Goal: Task Accomplishment & Management: Use online tool/utility

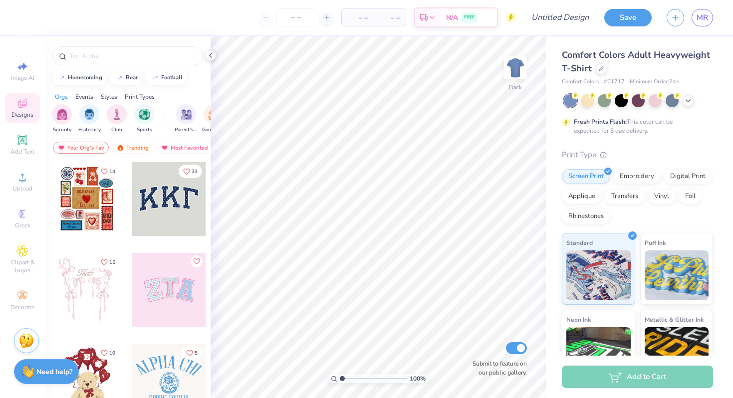
click at [24, 108] on icon at bounding box center [22, 103] width 12 height 12
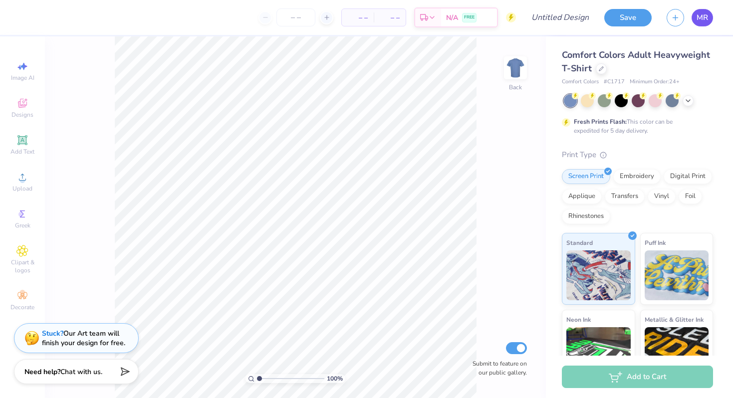
click at [711, 11] on link "MR" at bounding box center [702, 17] width 21 height 17
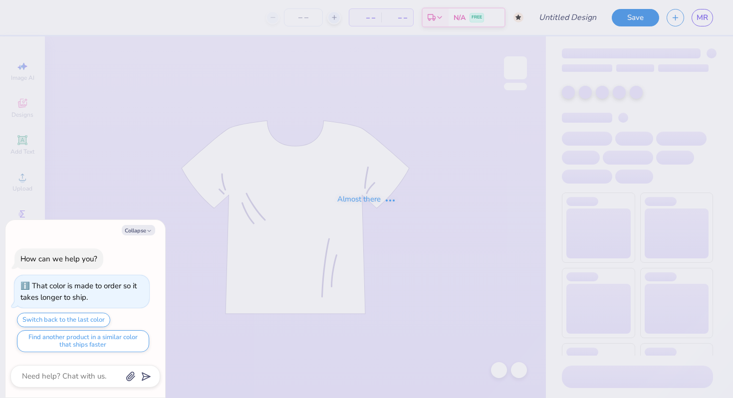
type textarea "x"
type input "MADT SWEATS"
type input "50"
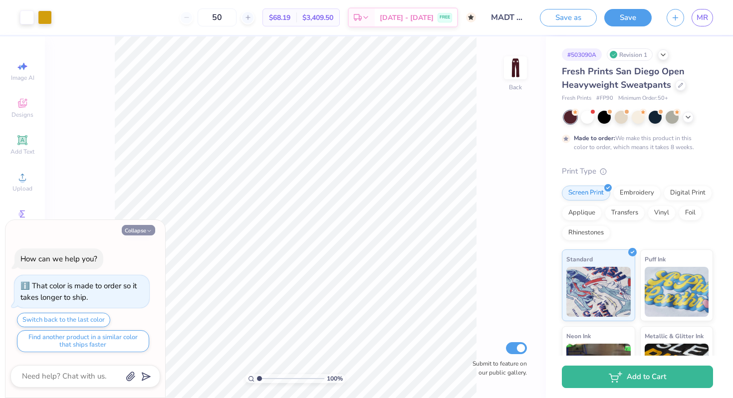
click at [139, 228] on button "Collapse" at bounding box center [138, 230] width 33 height 10
type textarea "x"
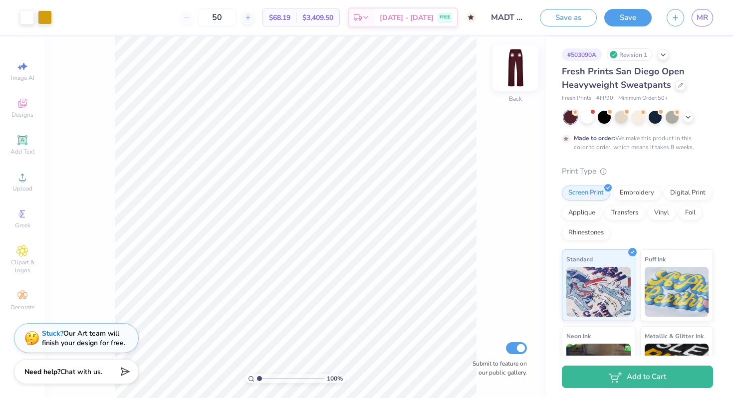
click at [513, 69] on img at bounding box center [516, 68] width 40 height 40
click at [515, 70] on img at bounding box center [516, 68] width 40 height 40
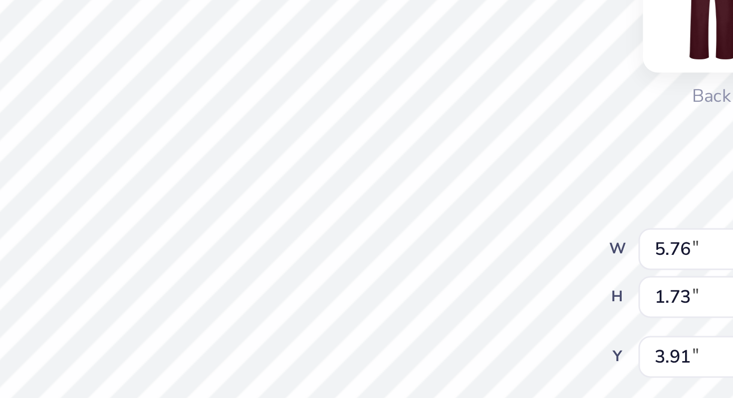
type input "3.47"
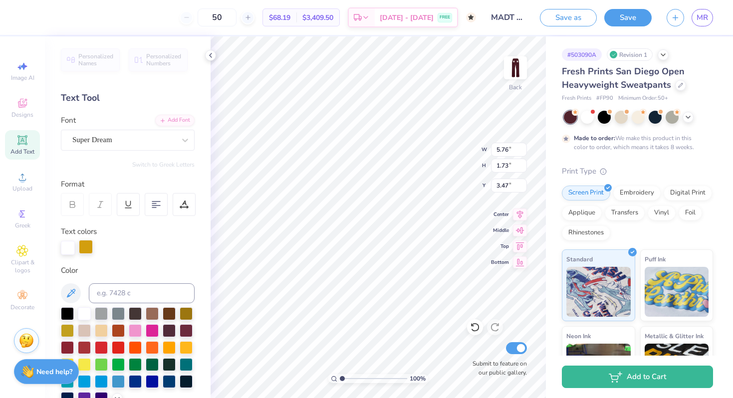
click at [84, 251] on div at bounding box center [86, 247] width 14 height 14
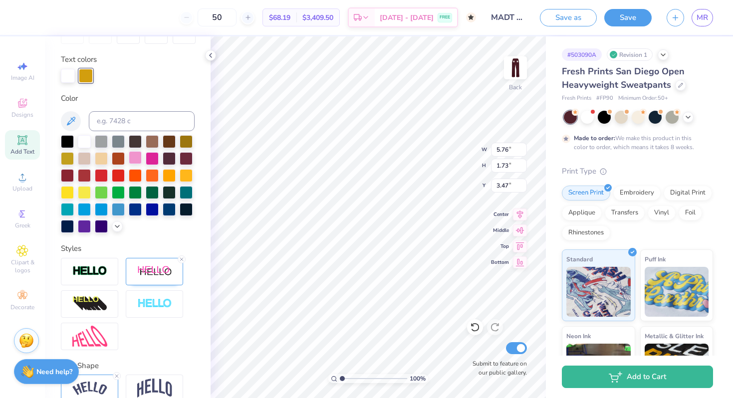
scroll to position [221, 0]
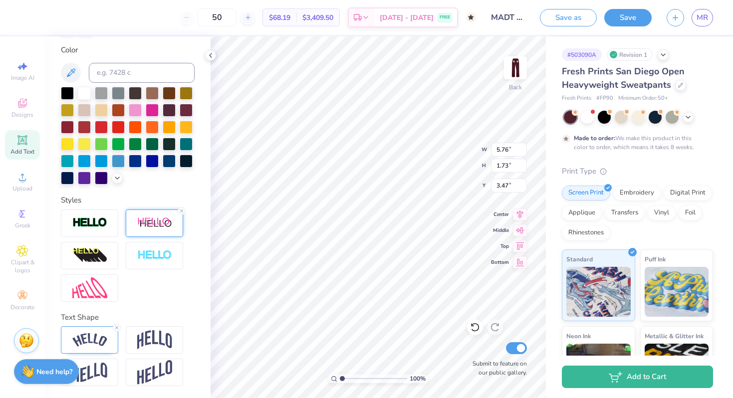
click at [148, 211] on div at bounding box center [154, 223] width 57 height 27
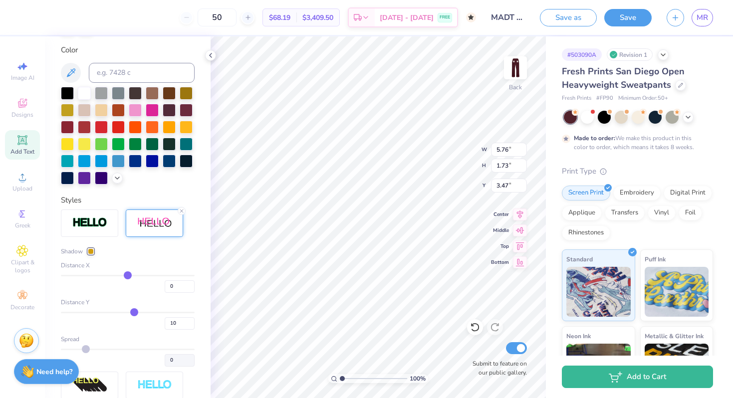
type input "-1"
type input "0"
type input "1"
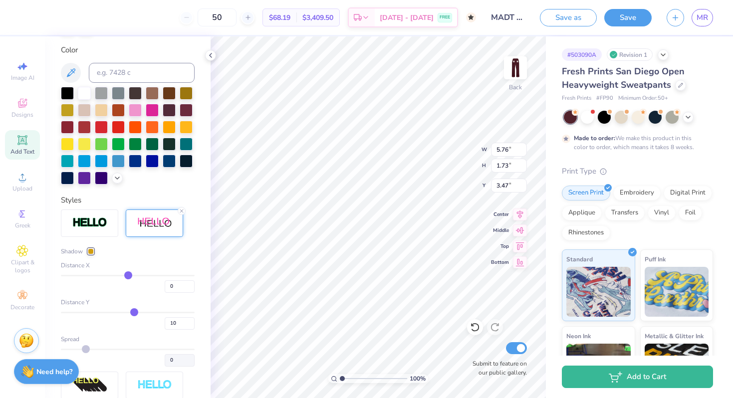
type input "1"
type input "3"
type input "4"
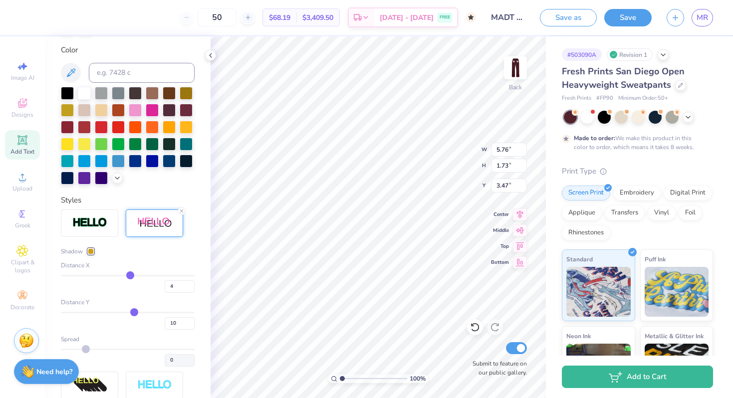
type input "6"
type input "7"
type input "8"
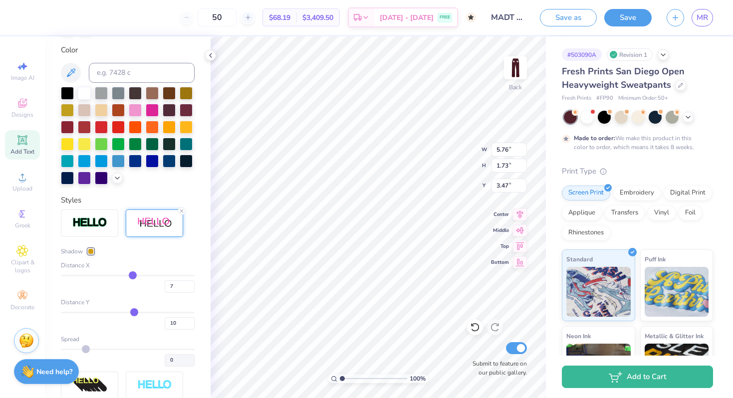
type input "8"
type input "9"
type input "10"
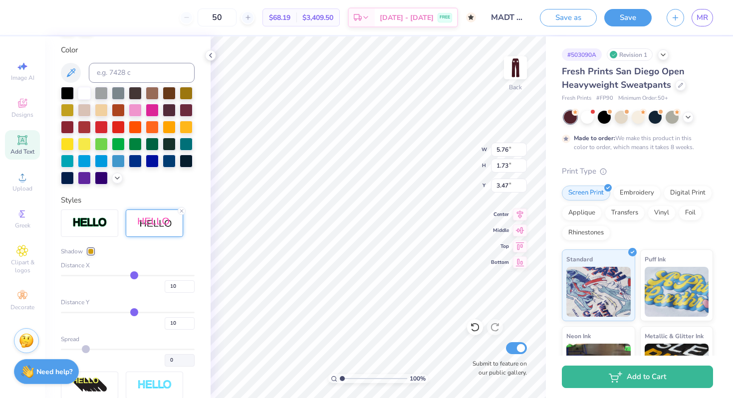
type input "11"
type input "12"
type input "13"
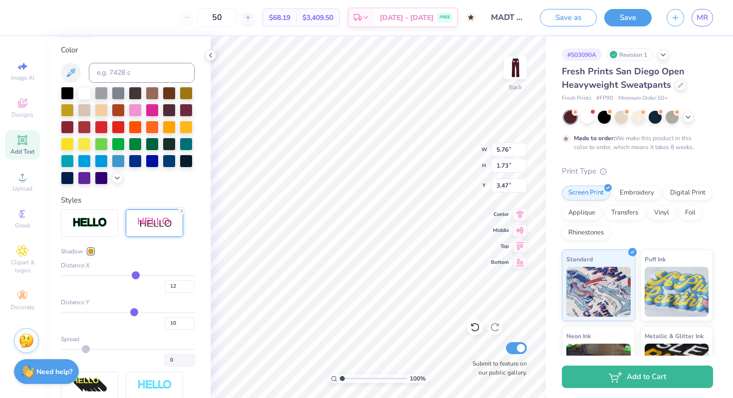
type input "13"
type input "14"
type input "15"
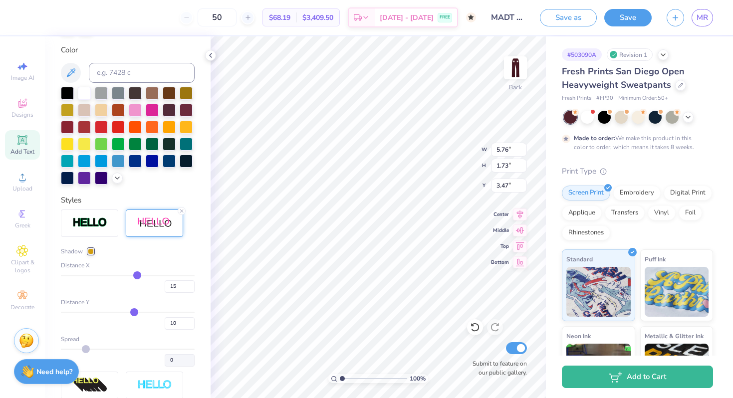
type input "16"
type input "17"
type input "18"
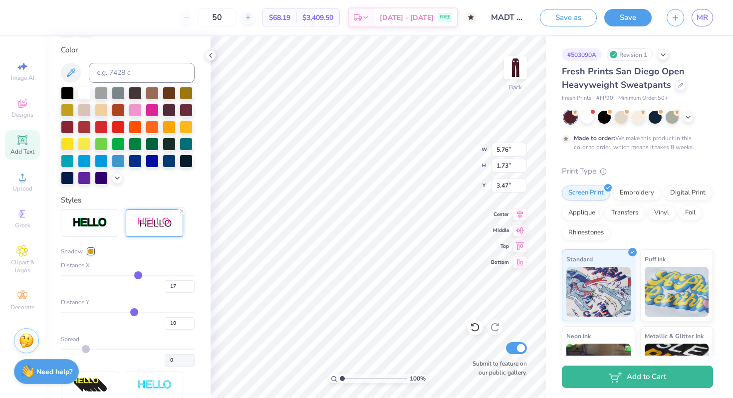
type input "18"
type input "19"
type input "20"
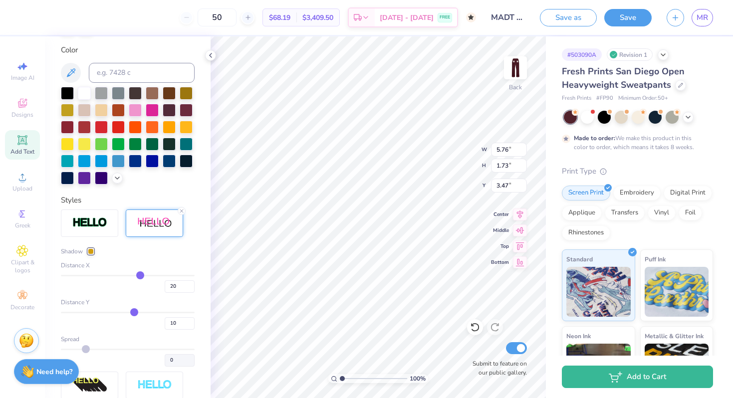
type input "21"
type input "22"
type input "23"
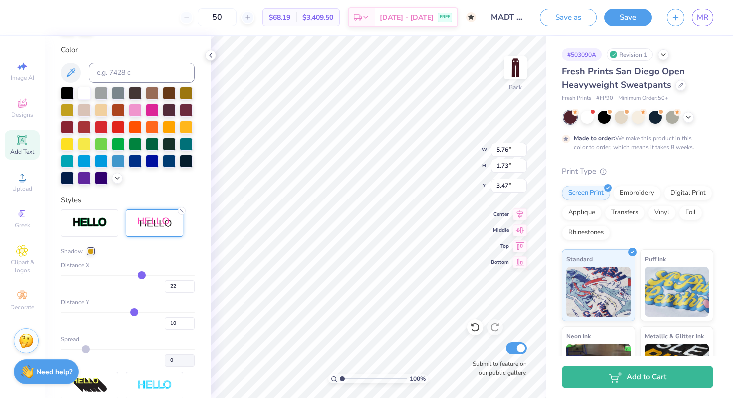
type input "23"
type input "24"
type input "25"
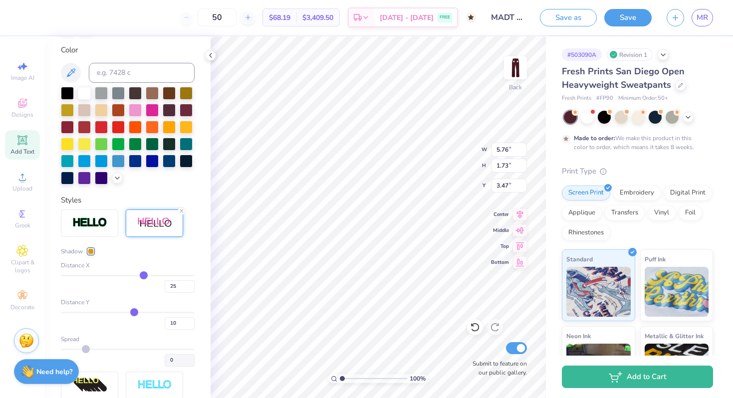
type input "26"
type input "27"
type input "30"
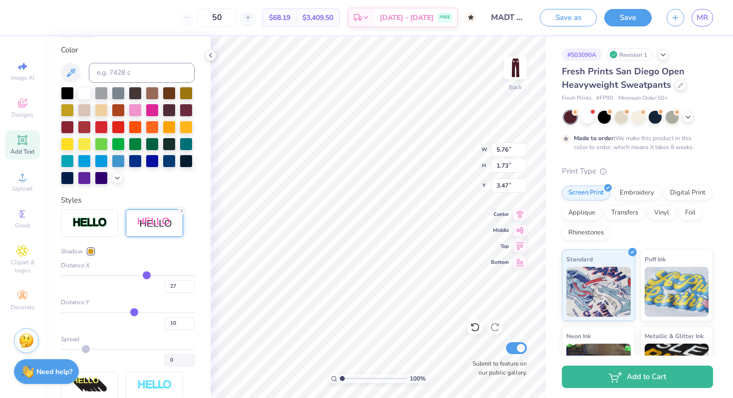
type input "30"
type input "31"
drag, startPoint x: 126, startPoint y: 272, endPoint x: 147, endPoint y: 271, distance: 20.5
type input "31"
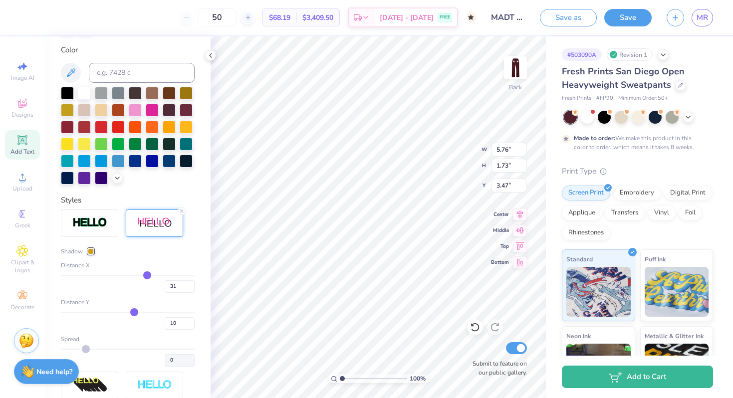
click at [147, 275] on input "range" at bounding box center [128, 275] width 134 height 1
type input "7.54"
drag, startPoint x: 147, startPoint y: 271, endPoint x: 95, endPoint y: 271, distance: 51.9
click at [95, 271] on div "Distance X 31" at bounding box center [128, 277] width 134 height 32
type input "27"
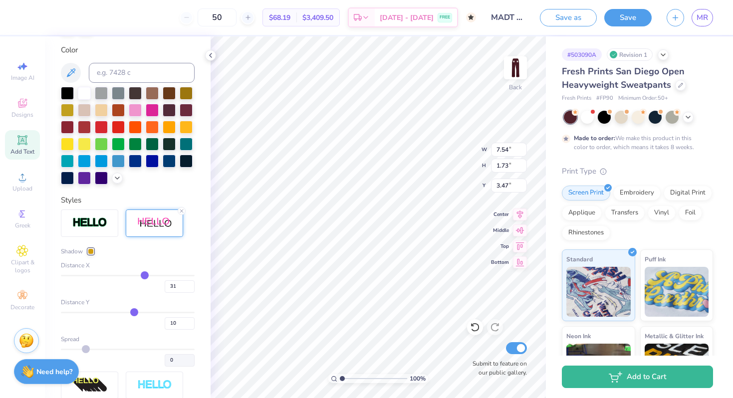
type input "27"
type input "24"
type input "19"
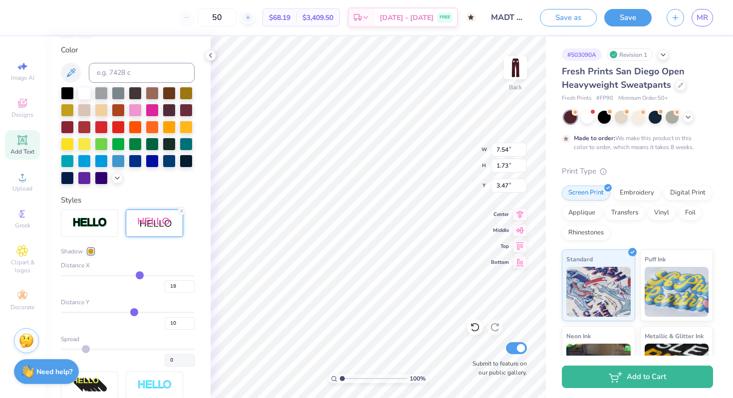
type input "16"
type input "13"
type input "8"
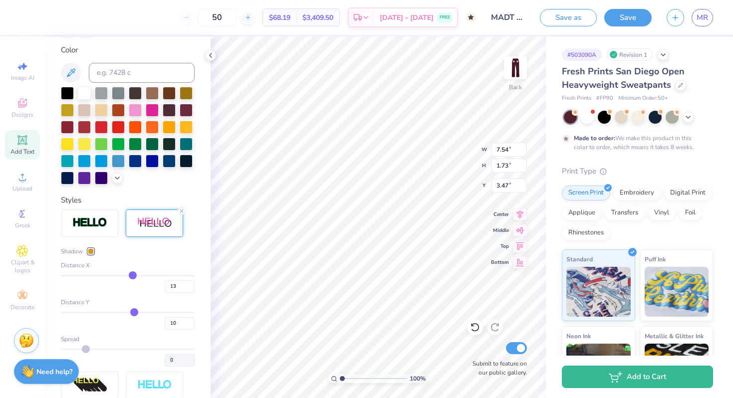
type input "8"
type input "6"
type input "3"
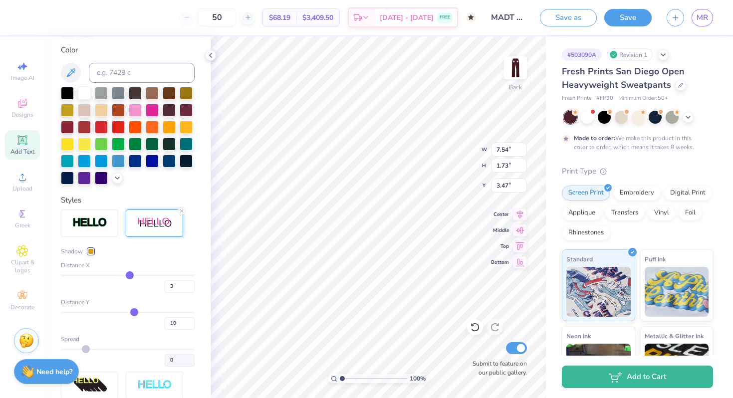
type input "1"
type input "0"
type input "-1"
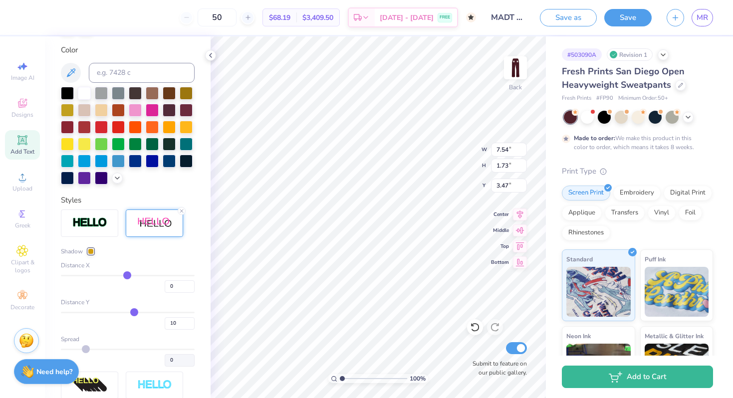
type input "-1"
type input "-2"
type input "-3"
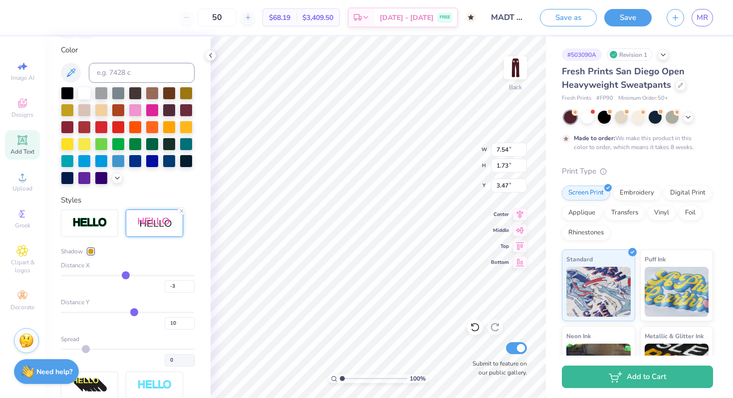
type input "-4"
type input "-5"
drag, startPoint x: 147, startPoint y: 274, endPoint x: 124, endPoint y: 274, distance: 23.0
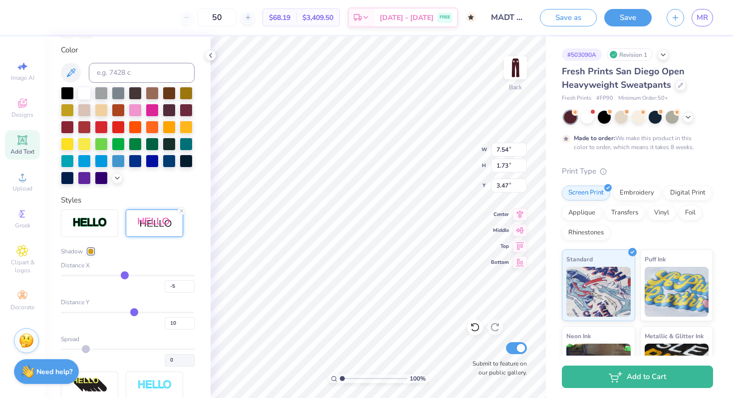
type input "-5"
click at [124, 275] on input "range" at bounding box center [128, 275] width 134 height 1
type input "6.05"
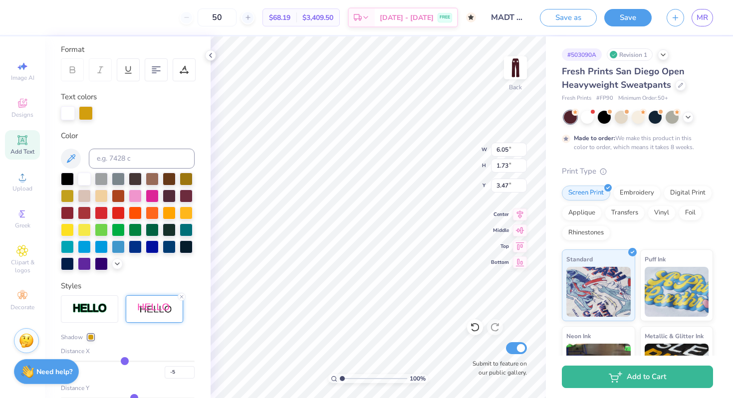
scroll to position [141, 0]
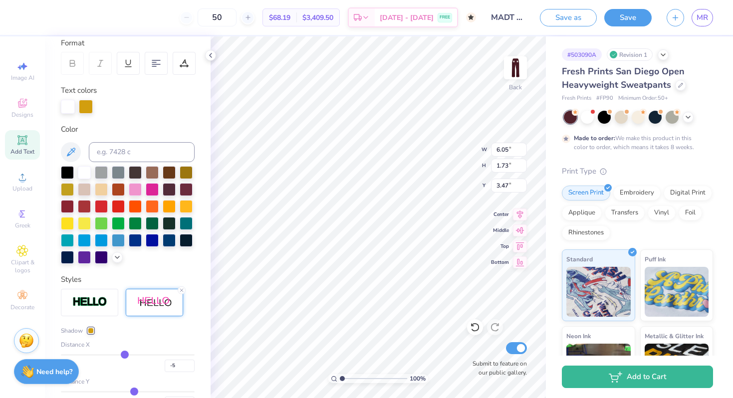
click at [88, 328] on div at bounding box center [91, 331] width 6 height 6
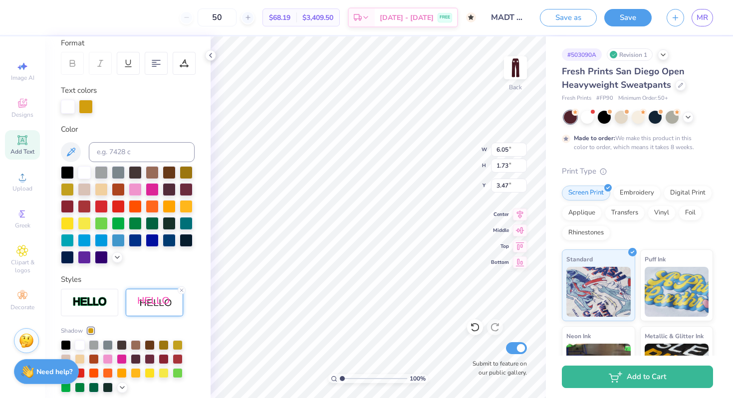
scroll to position [189, 0]
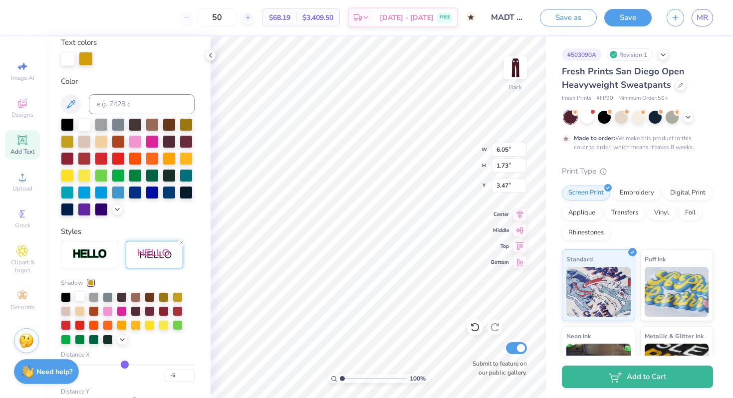
click at [78, 298] on div at bounding box center [80, 296] width 10 height 10
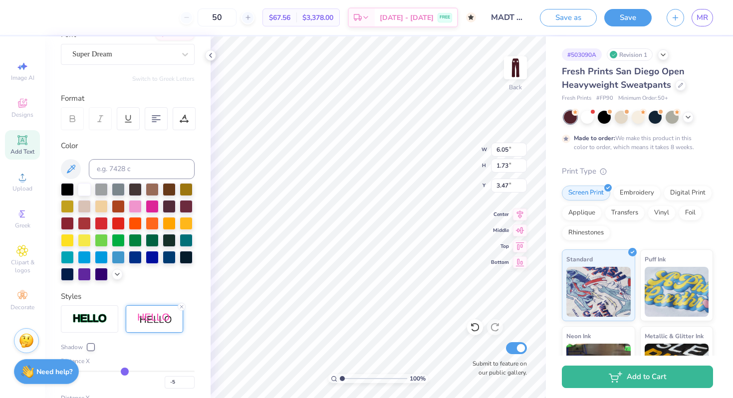
scroll to position [0, 0]
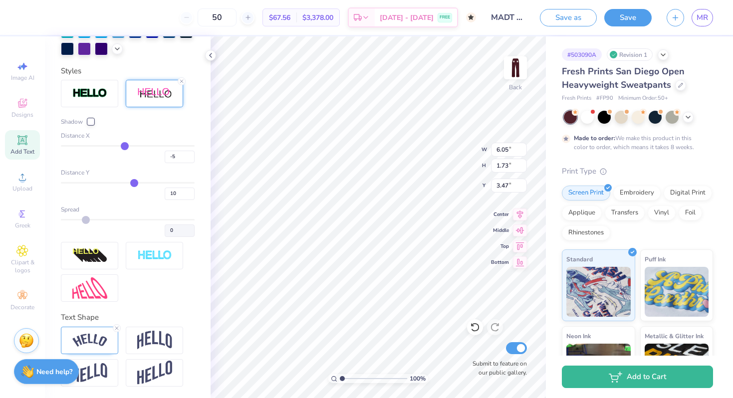
click at [145, 93] on img at bounding box center [154, 93] width 35 height 12
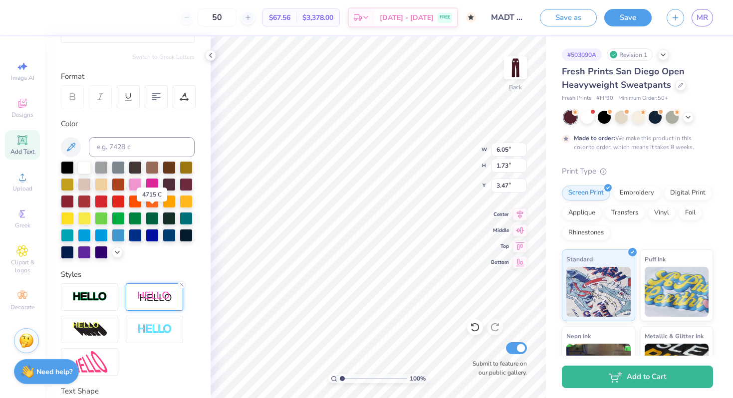
scroll to position [22, 0]
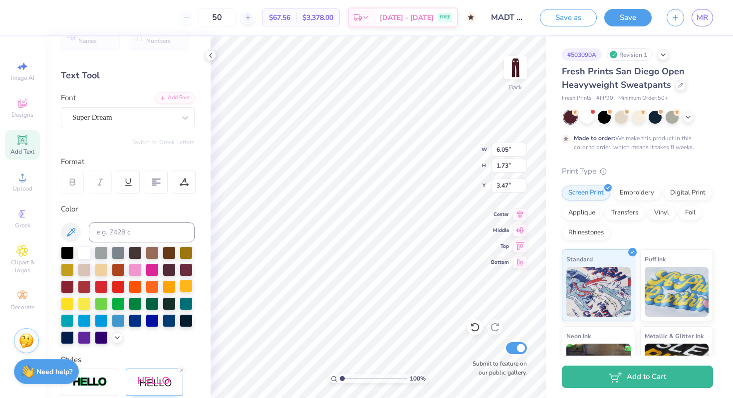
click at [186, 286] on div at bounding box center [186, 285] width 13 height 13
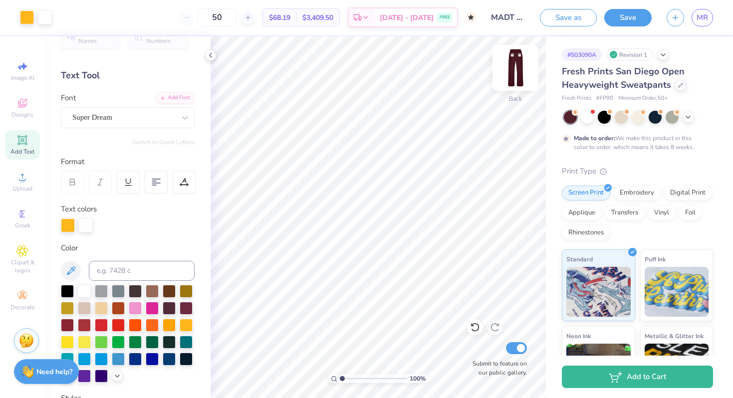
click at [512, 79] on img at bounding box center [516, 68] width 40 height 40
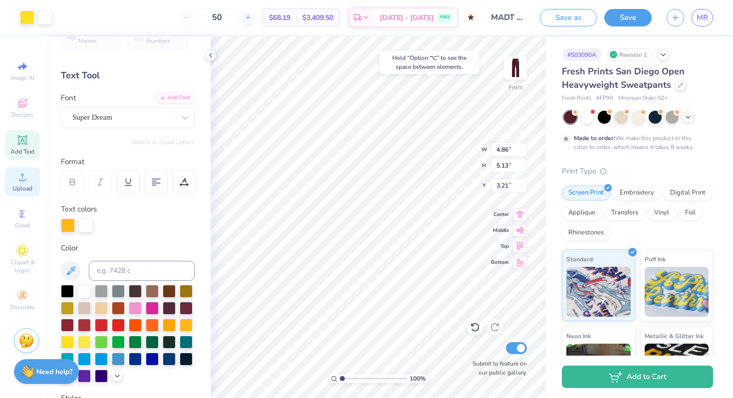
click at [26, 179] on icon at bounding box center [22, 177] width 12 height 12
click at [31, 172] on div "Upload" at bounding box center [22, 181] width 35 height 29
click at [23, 258] on div "Clipart & logos" at bounding box center [22, 259] width 35 height 37
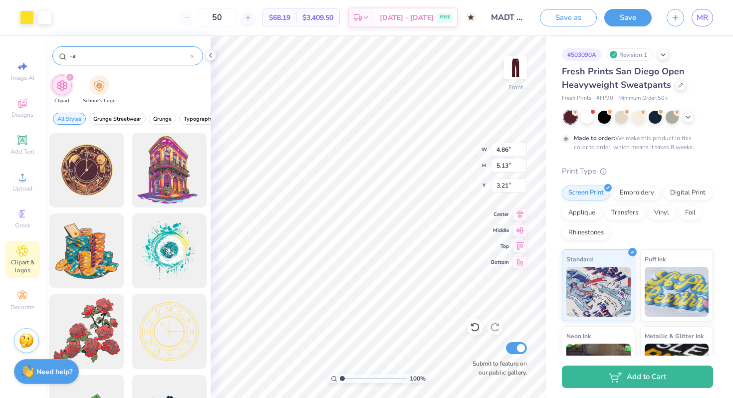
type input "-"
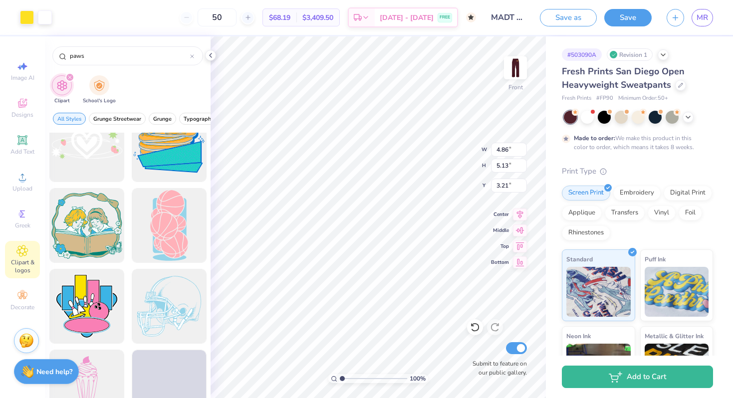
scroll to position [1420, 0]
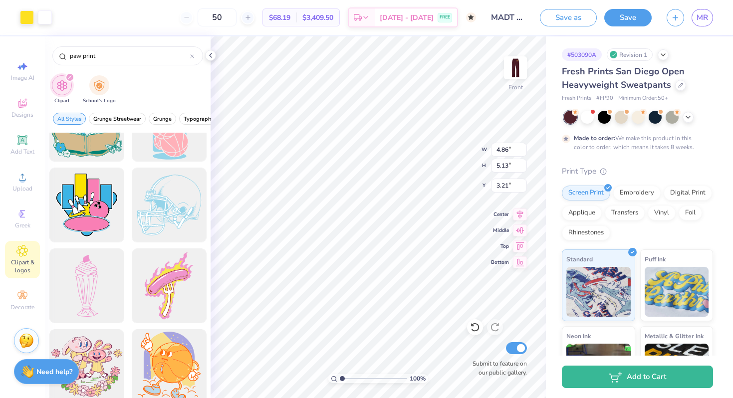
type input "paw print"
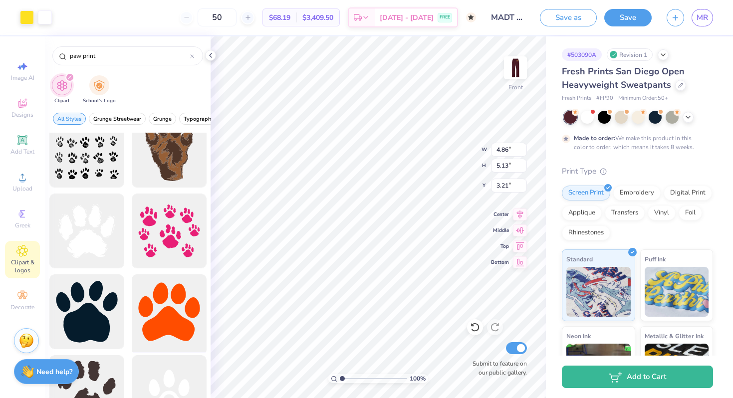
scroll to position [0, 0]
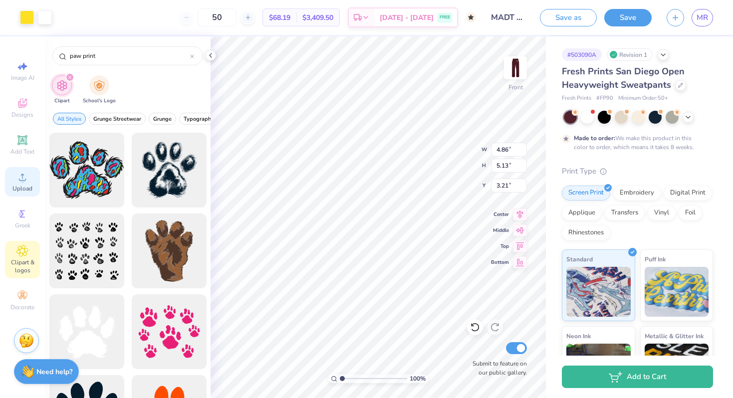
click at [18, 180] on icon at bounding box center [22, 177] width 12 height 12
click at [25, 99] on icon at bounding box center [22, 103] width 12 height 12
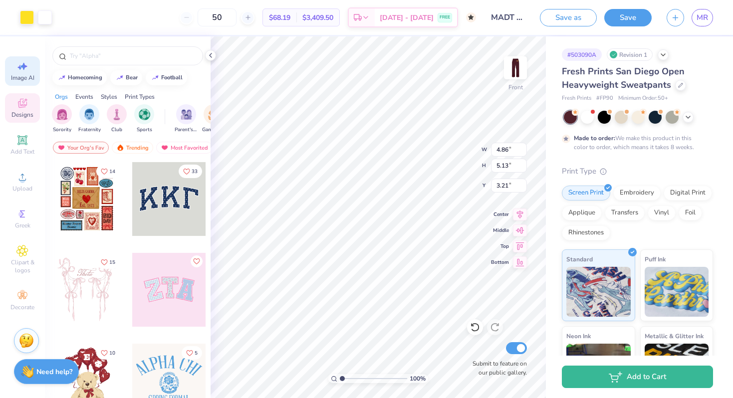
click at [20, 65] on icon at bounding box center [22, 66] width 12 height 12
select select "4"
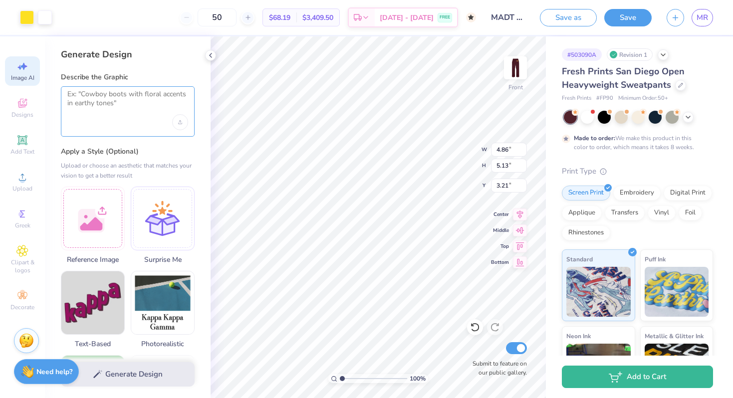
click at [122, 108] on textarea at bounding box center [127, 102] width 121 height 25
click at [95, 250] on div "Reference Image" at bounding box center [93, 224] width 64 height 78
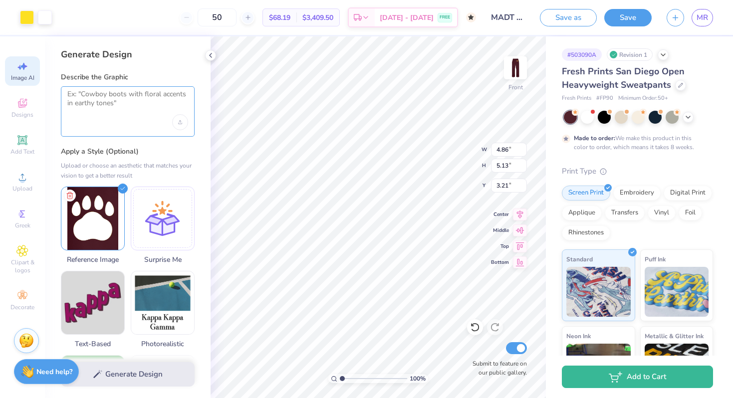
click at [123, 111] on textarea at bounding box center [127, 102] width 121 height 25
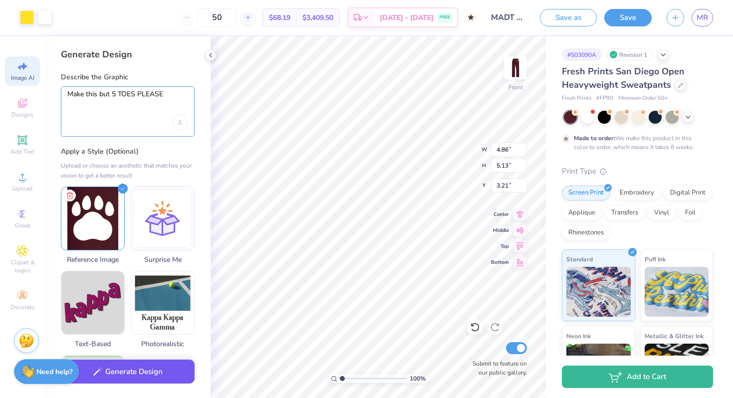
type textarea "Make this but 5 TOES PLEASE"
click at [120, 371] on button "Generate Design" at bounding box center [128, 372] width 134 height 24
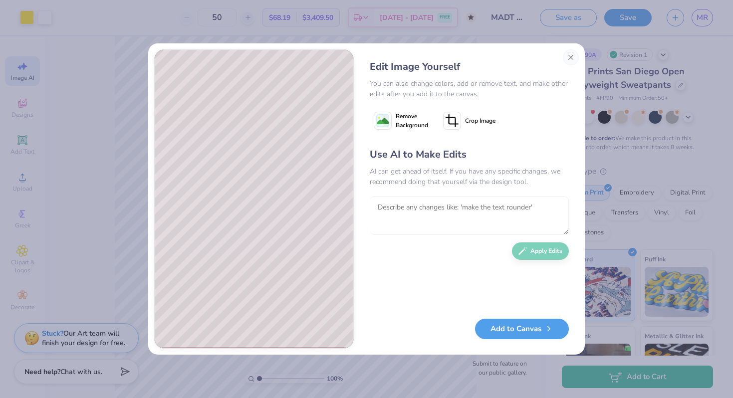
click at [460, 215] on textarea at bounding box center [469, 215] width 199 height 39
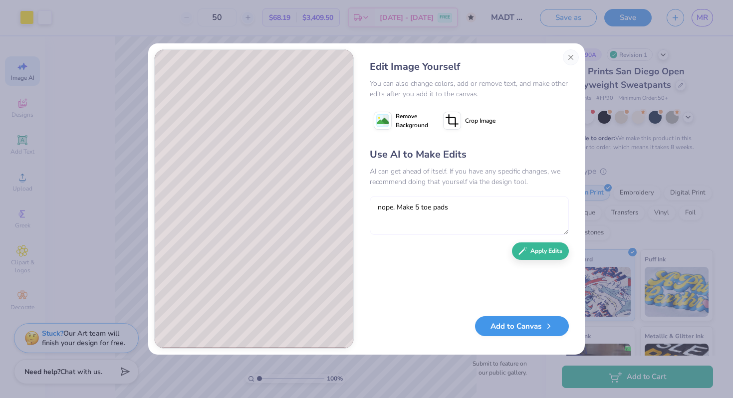
type textarea "nope. Make 5 toe pads"
click at [504, 326] on button "Add to Canvas" at bounding box center [522, 326] width 94 height 20
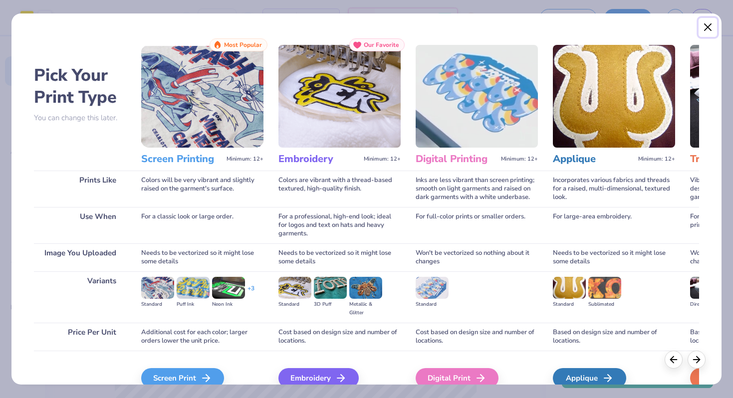
click at [706, 29] on button "Close" at bounding box center [708, 27] width 19 height 19
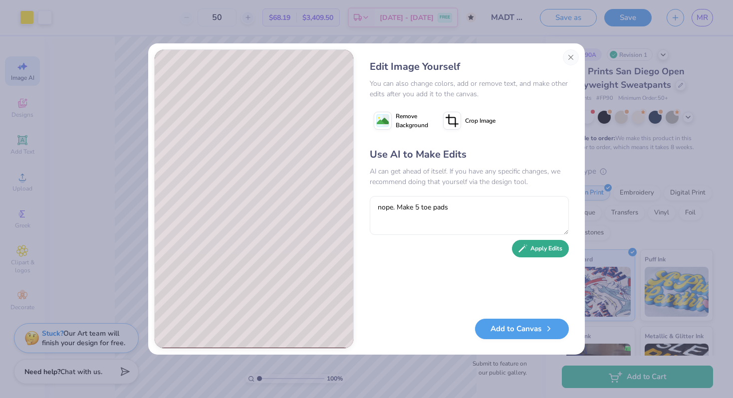
click at [521, 252] on icon "button" at bounding box center [523, 248] width 9 height 9
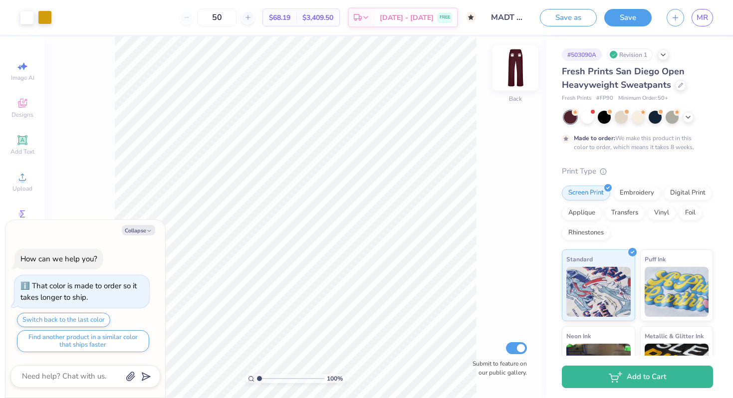
click at [512, 64] on img at bounding box center [516, 68] width 40 height 40
click at [512, 64] on img at bounding box center [516, 68] width 20 height 20
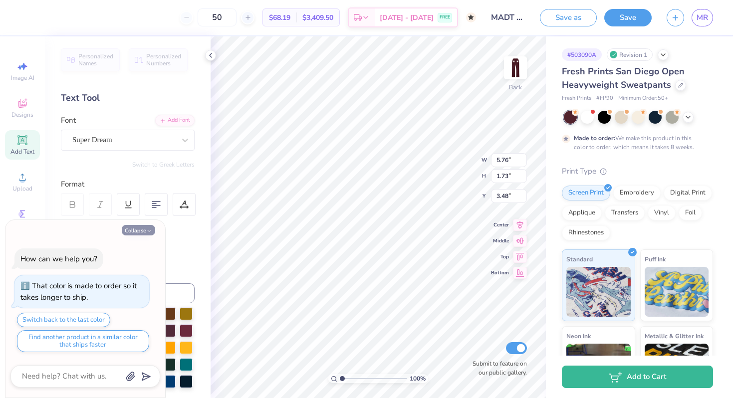
click at [137, 230] on button "Collapse" at bounding box center [138, 230] width 33 height 10
type textarea "x"
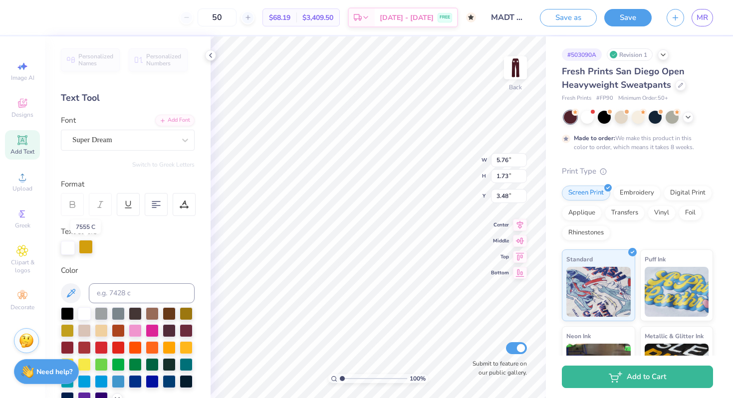
click at [85, 248] on div at bounding box center [86, 247] width 14 height 14
click at [62, 250] on div at bounding box center [68, 247] width 14 height 14
click at [84, 247] on div at bounding box center [86, 247] width 14 height 14
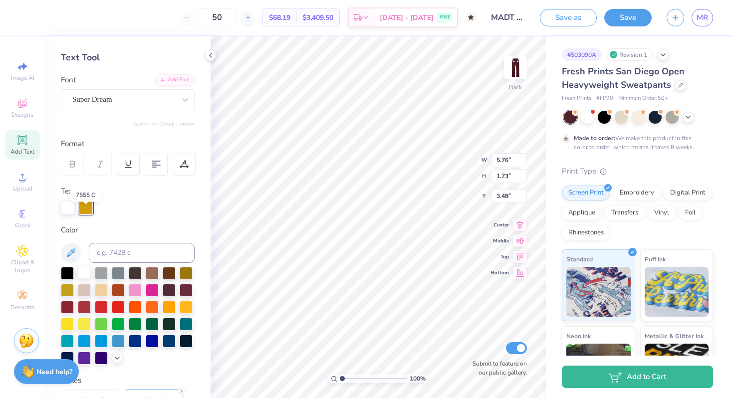
scroll to position [43, 0]
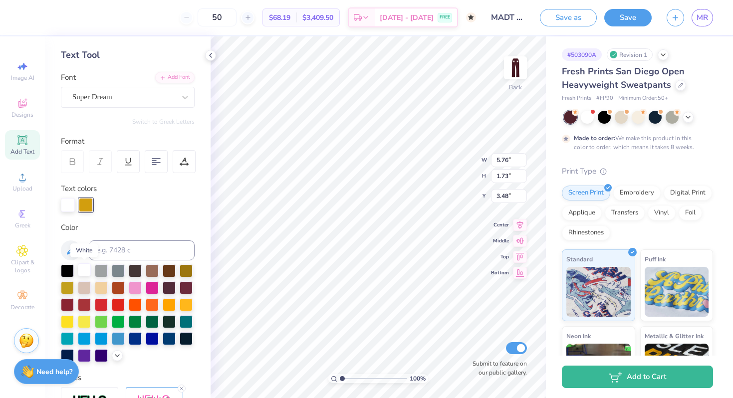
click at [87, 268] on div at bounding box center [84, 270] width 13 height 13
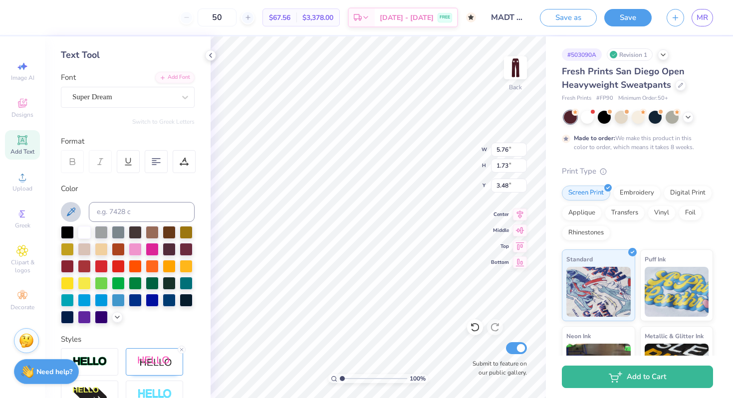
click at [70, 213] on icon at bounding box center [71, 212] width 12 height 12
click at [63, 280] on div at bounding box center [67, 282] width 13 height 13
click at [182, 261] on div at bounding box center [186, 265] width 13 height 13
type input "5.74"
type input "1.71"
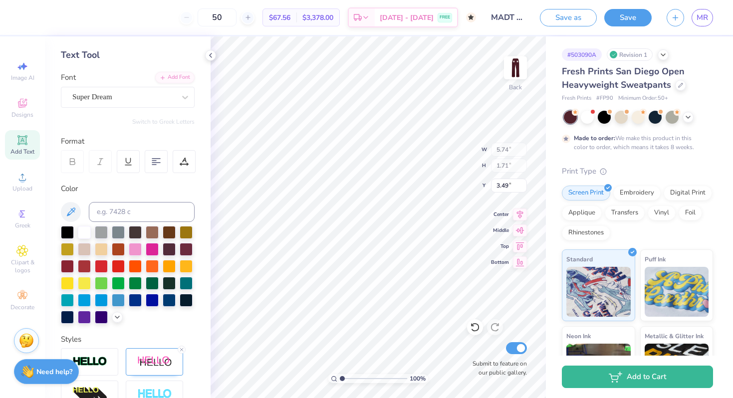
type input "3.49"
type input "5.76"
type input "1.73"
click at [433, 177] on li "Duplicate" at bounding box center [458, 179] width 78 height 19
type input "3.48"
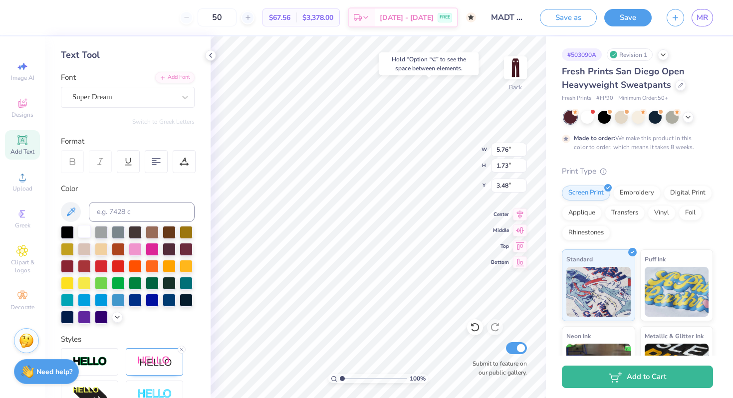
click at [81, 231] on div at bounding box center [84, 231] width 13 height 13
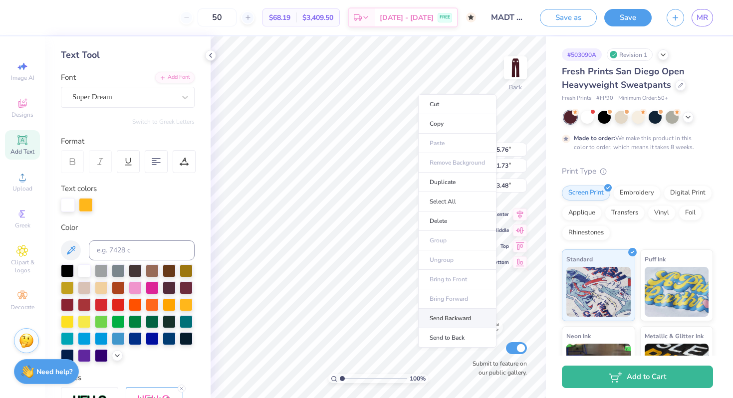
click at [446, 316] on li "Send Backward" at bounding box center [457, 318] width 78 height 19
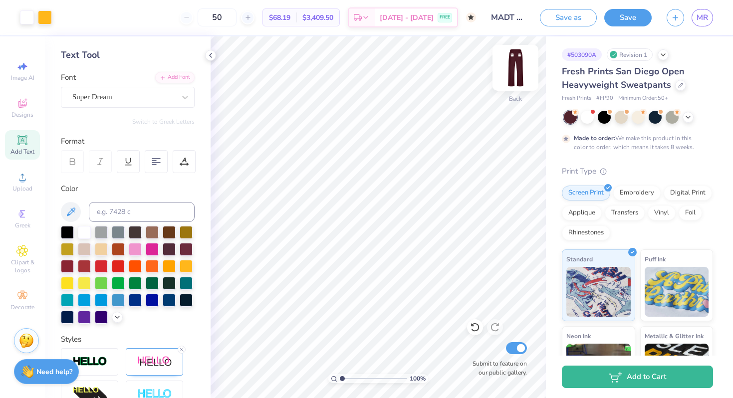
click at [511, 72] on img at bounding box center [516, 68] width 40 height 40
click at [26, 73] on div "Image AI" at bounding box center [22, 70] width 35 height 29
select select "4"
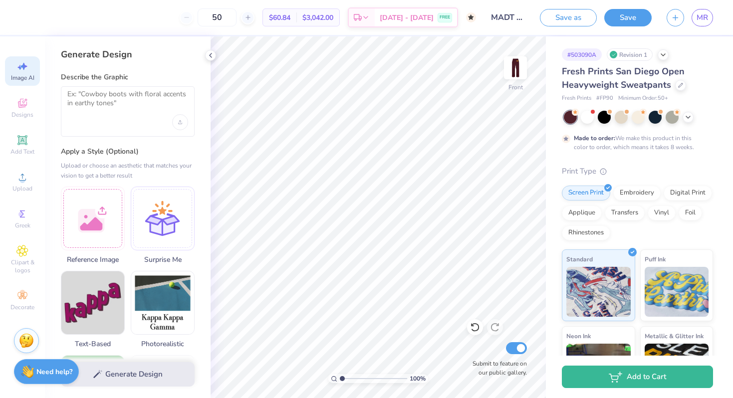
click at [102, 123] on div at bounding box center [128, 111] width 134 height 50
click at [103, 198] on div at bounding box center [93, 217] width 64 height 64
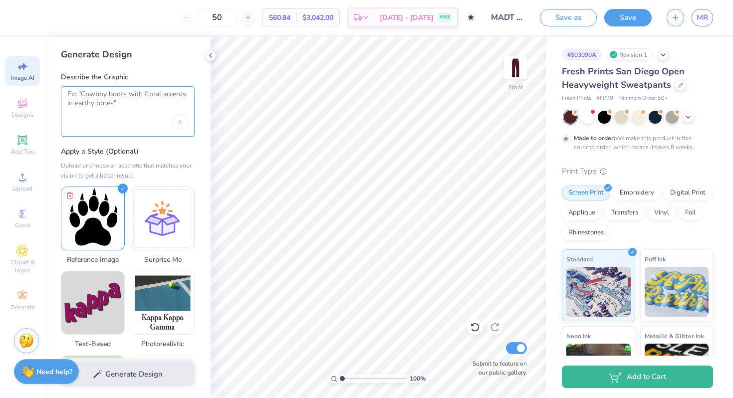
click at [140, 101] on textarea at bounding box center [127, 102] width 121 height 25
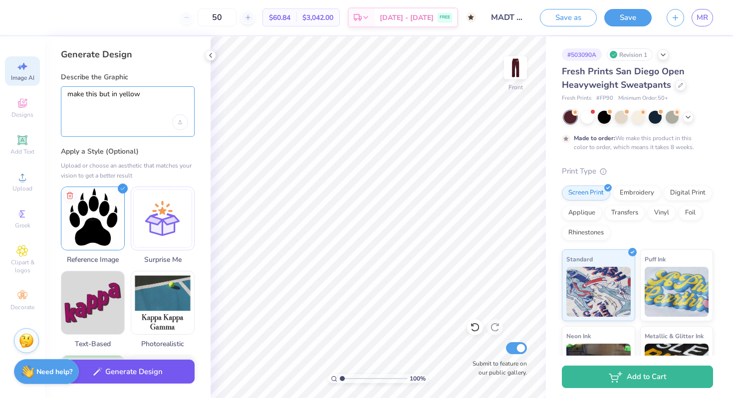
type textarea "make this but in yellow"
click at [104, 364] on button "Generate Design" at bounding box center [128, 372] width 134 height 24
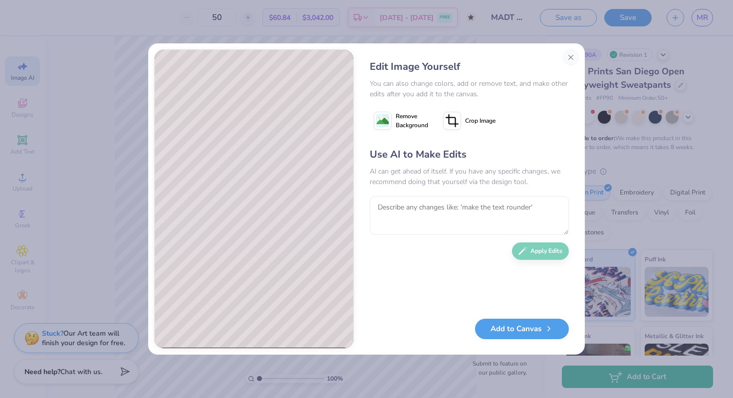
click at [402, 116] on span "Remove Background" at bounding box center [412, 121] width 32 height 18
click at [538, 328] on button "Add to Canvas" at bounding box center [522, 326] width 94 height 20
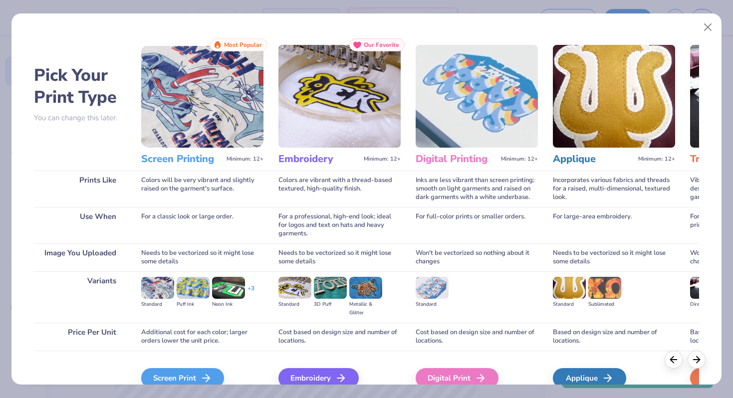
scroll to position [22, 0]
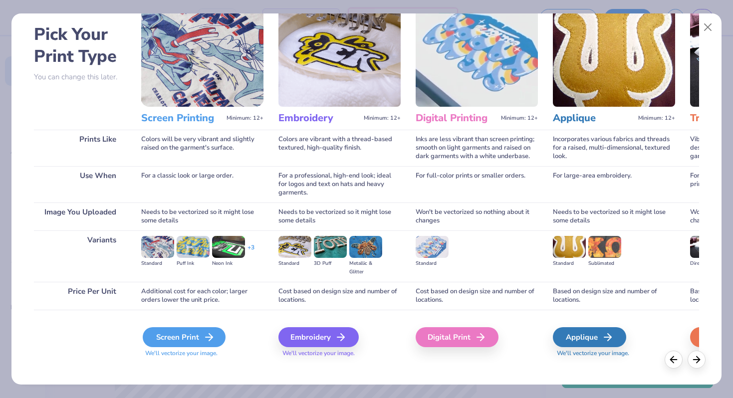
click at [197, 337] on div "Screen Print" at bounding box center [184, 337] width 83 height 20
click at [208, 335] on icon at bounding box center [209, 337] width 12 height 12
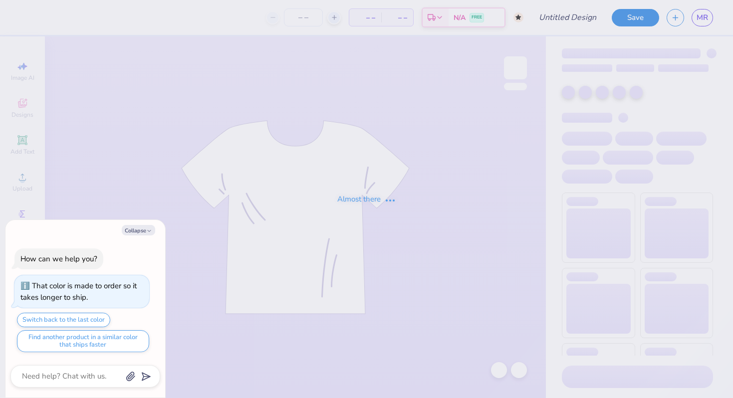
type textarea "x"
type input "MADT SWEATS"
type input "50"
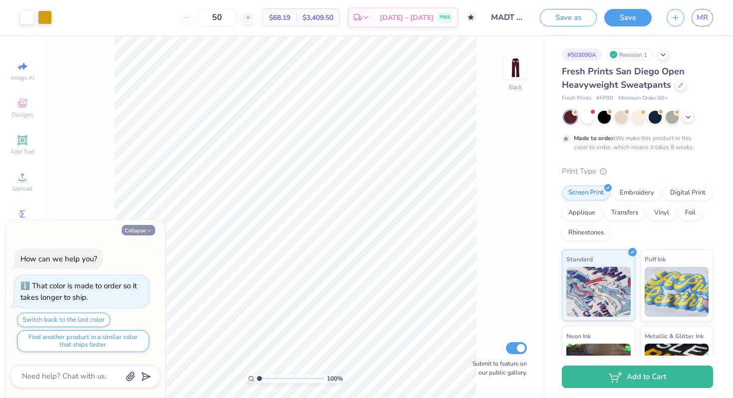
click at [143, 232] on button "Collapse" at bounding box center [138, 230] width 33 height 10
type textarea "x"
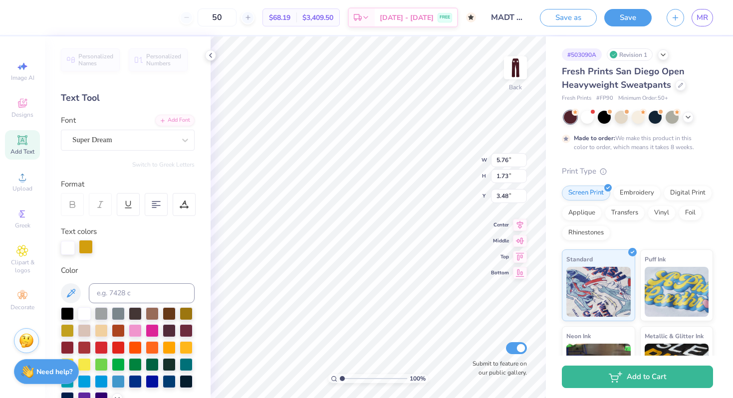
click at [84, 244] on div at bounding box center [86, 247] width 14 height 14
click at [187, 345] on div at bounding box center [186, 346] width 13 height 13
click at [68, 258] on div "Personalized Names Personalized Numbers Text Tool Add Font Font Super Dream Swi…" at bounding box center [128, 217] width 166 height 362
click at [68, 252] on div at bounding box center [68, 247] width 14 height 14
click at [184, 343] on div at bounding box center [186, 346] width 13 height 13
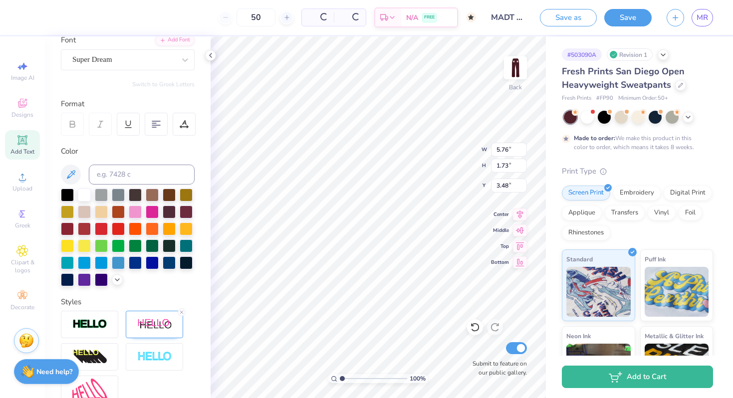
scroll to position [182, 0]
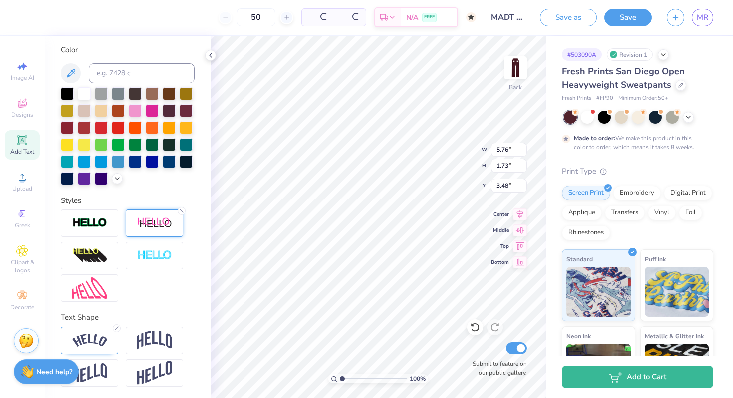
click at [137, 231] on div at bounding box center [154, 223] width 57 height 27
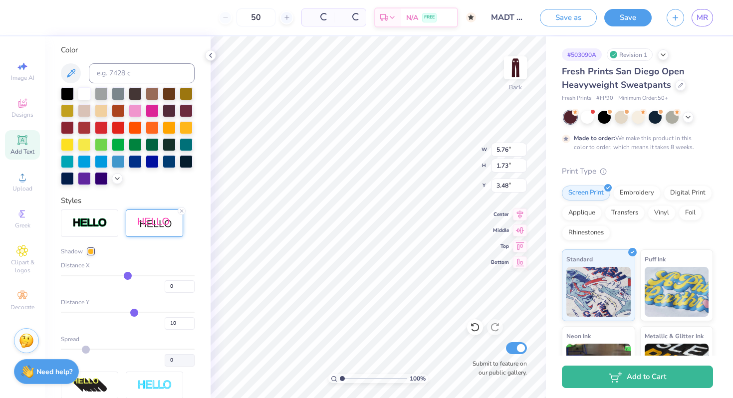
click at [92, 250] on div at bounding box center [91, 252] width 6 height 6
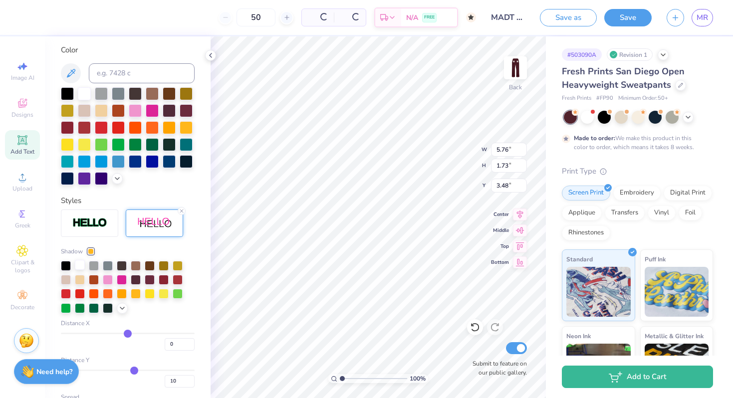
click at [80, 267] on div at bounding box center [80, 265] width 10 height 10
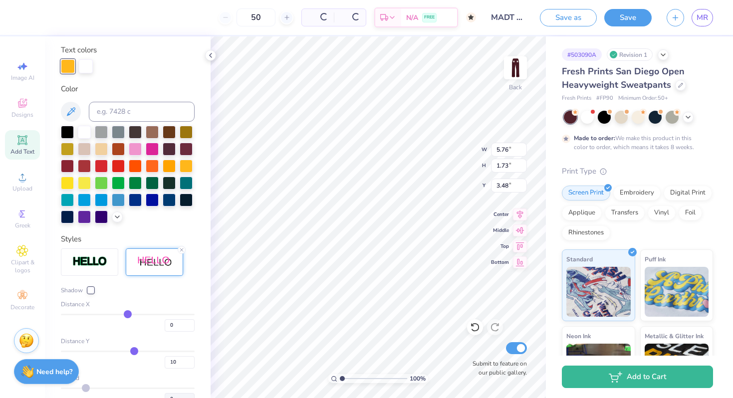
scroll to position [221, 0]
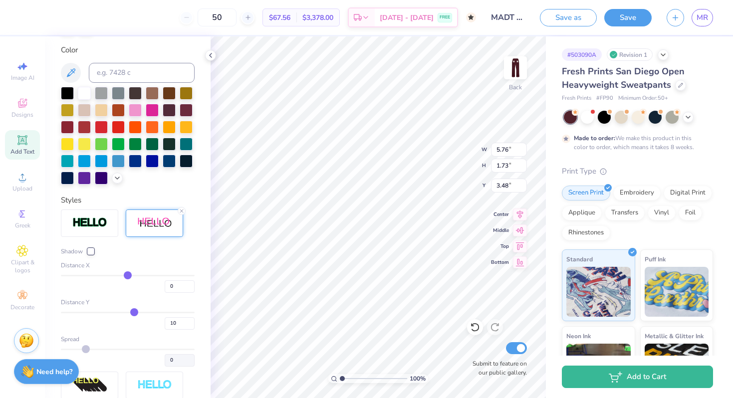
type input "4"
type input "5"
type input "6"
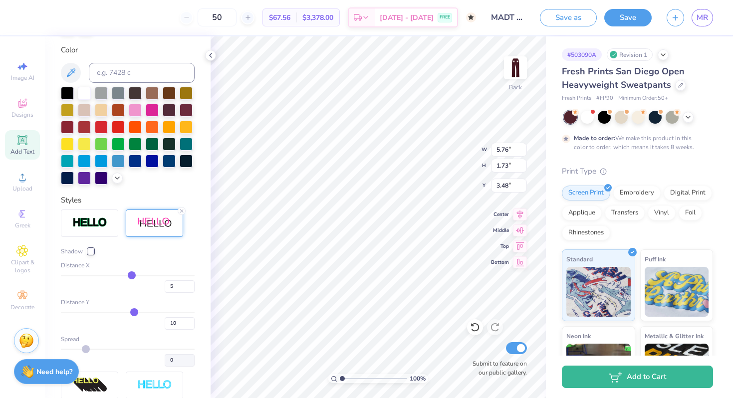
type input "6"
type input "7"
type input "8"
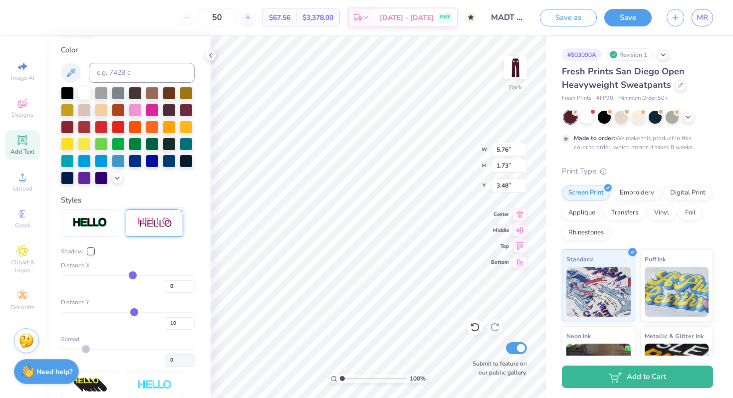
type input "7"
click at [132, 275] on input "range" at bounding box center [128, 275] width 134 height 1
type input "6.16"
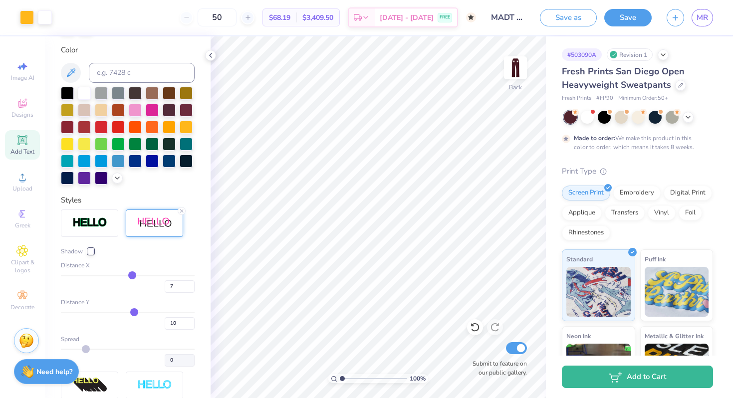
drag, startPoint x: 127, startPoint y: 274, endPoint x: 122, endPoint y: 279, distance: 7.8
click at [122, 279] on div "Distance X 7" at bounding box center [128, 277] width 134 height 32
type input "4"
type input "3"
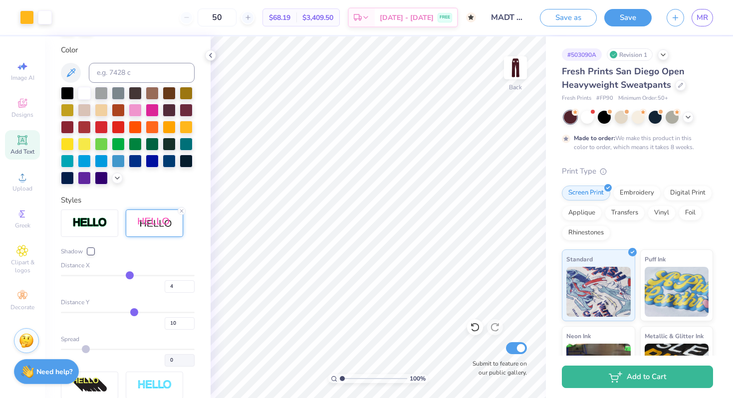
type input "3"
type input "2"
type input "1"
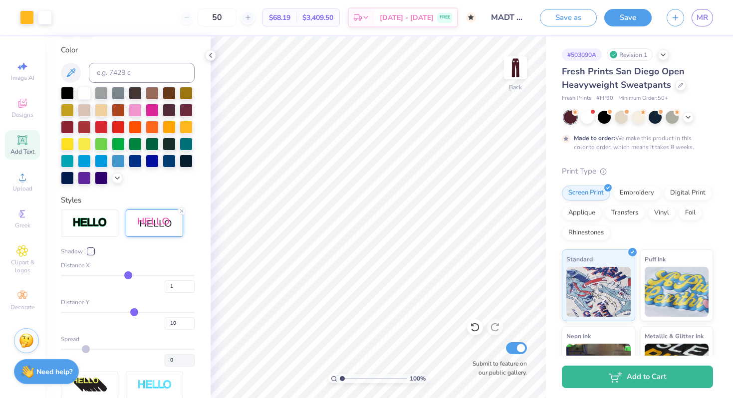
type input "0"
type input "-1"
type input "-2"
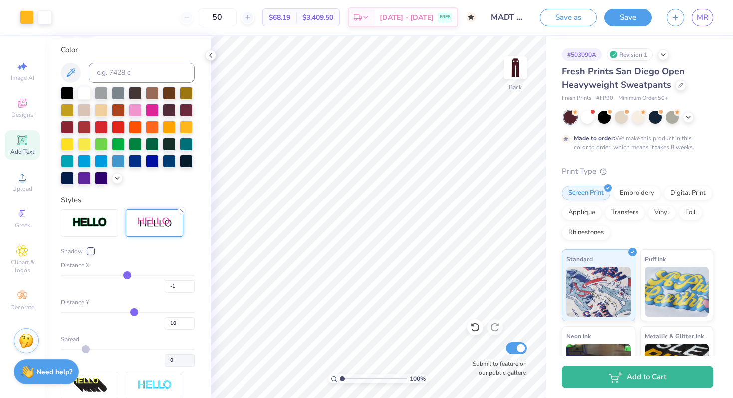
type input "-2"
type input "-3"
type input "-4"
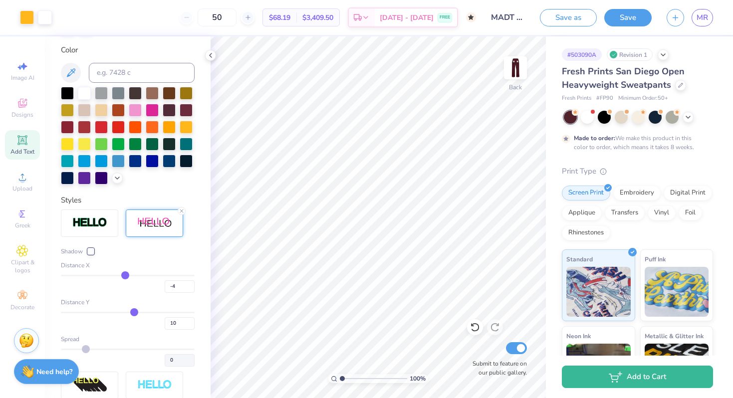
type input "-3"
type input "-2"
type input "-1"
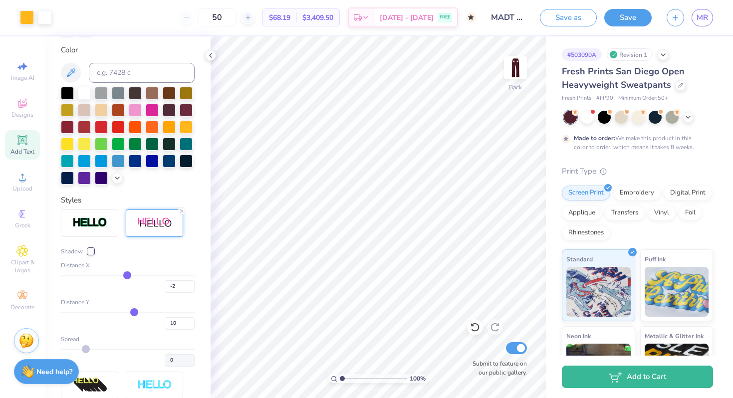
type input "-1"
type input "0"
type input "1"
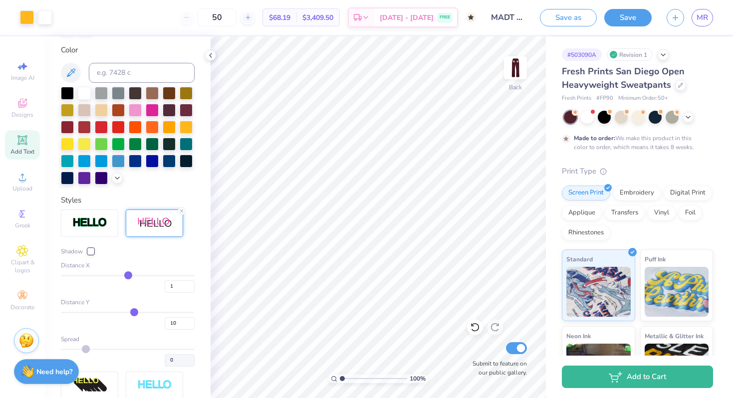
type input "2"
click at [129, 275] on input "range" at bounding box center [128, 275] width 134 height 1
click at [517, 70] on img at bounding box center [516, 68] width 40 height 40
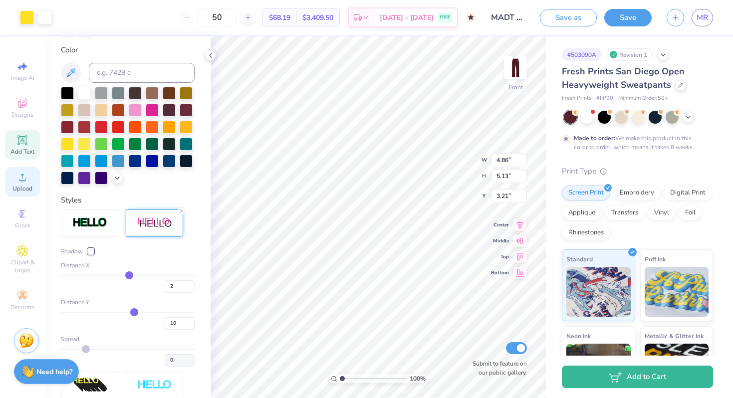
click at [17, 186] on span "Upload" at bounding box center [22, 189] width 20 height 8
click at [20, 180] on icon at bounding box center [22, 177] width 7 height 7
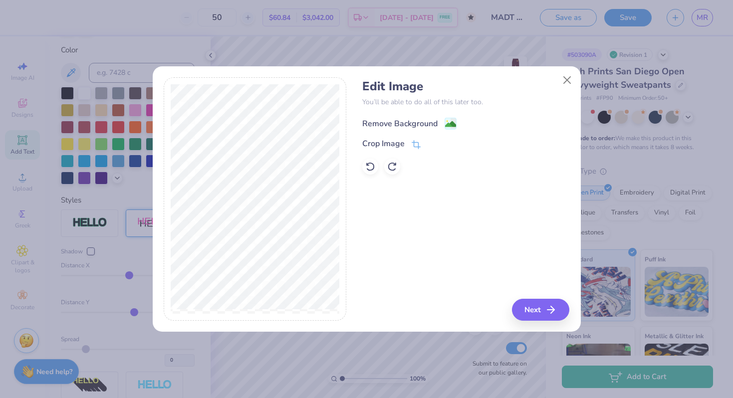
click at [424, 122] on div "Remove Background" at bounding box center [399, 124] width 75 height 12
click at [569, 76] on button "Close" at bounding box center [566, 79] width 19 height 19
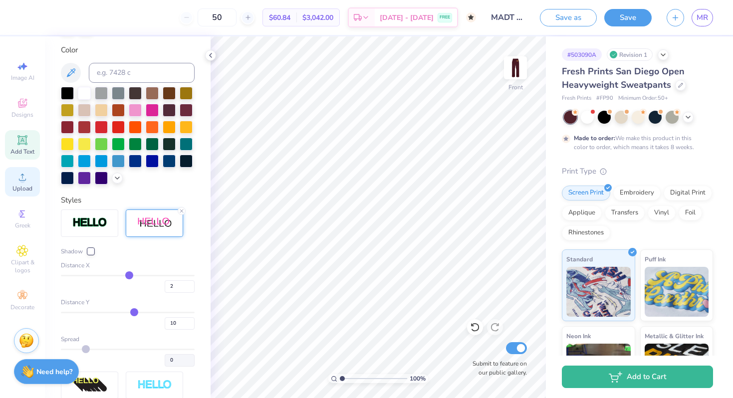
click at [30, 180] on div "Upload" at bounding box center [22, 181] width 35 height 29
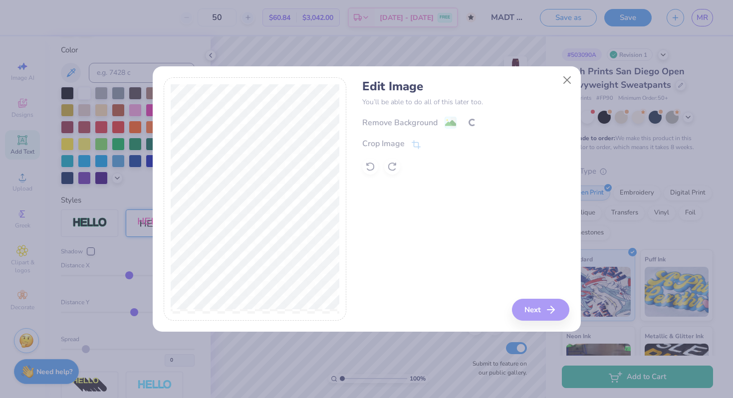
click at [523, 305] on div "Edit Image You’ll be able to do all of this later too. Remove Background Crop I…" at bounding box center [465, 199] width 207 height 244
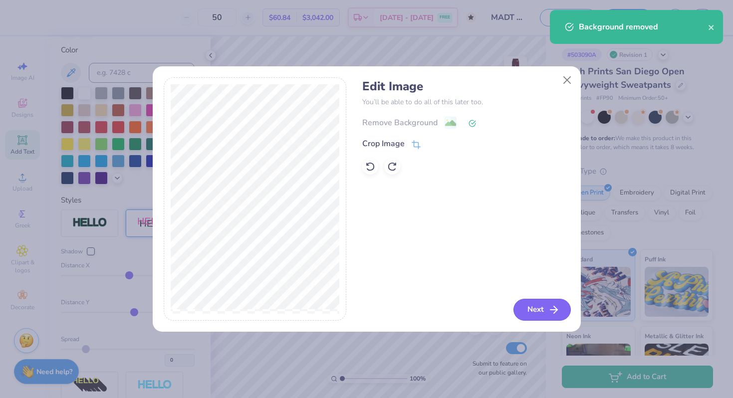
click at [532, 307] on button "Next" at bounding box center [542, 310] width 57 height 22
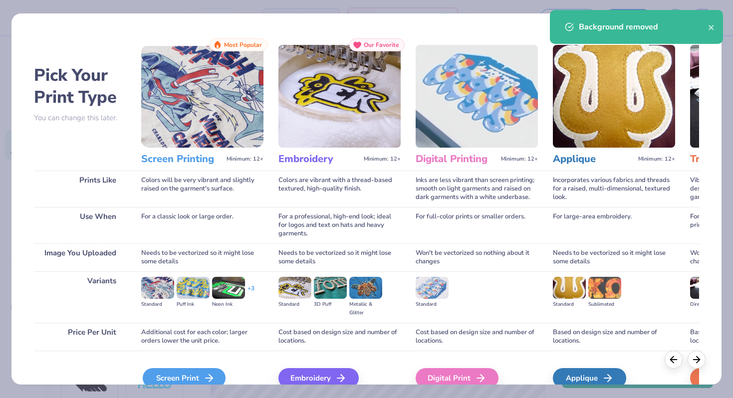
click at [186, 375] on div "Screen Print" at bounding box center [184, 378] width 83 height 20
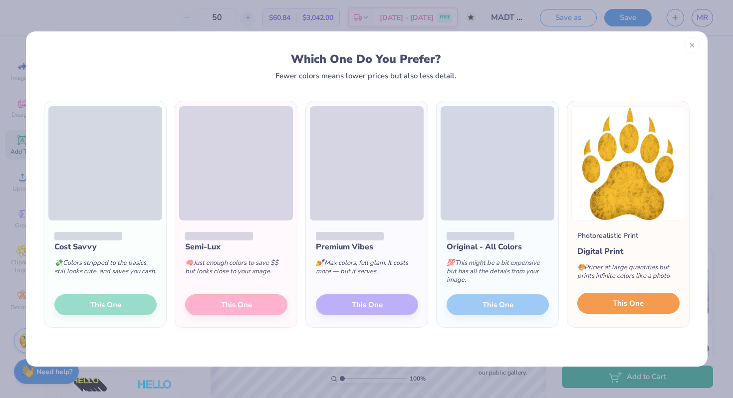
click at [624, 308] on span "This One" at bounding box center [628, 303] width 31 height 11
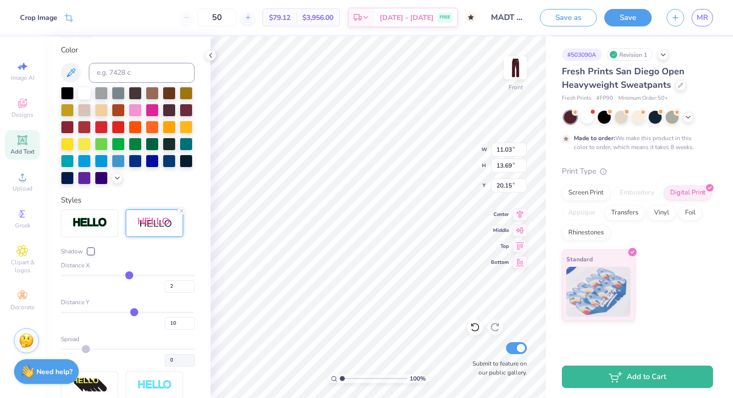
type input "4.89"
type input "6.06"
type input "3.11"
type input "3.08"
type input "6.52"
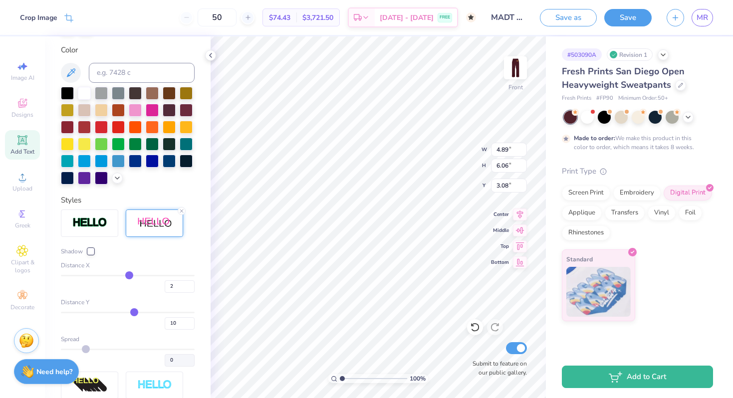
type input "8.09"
type input "2.26"
click at [188, 118] on div at bounding box center [128, 136] width 134 height 98
click at [185, 123] on div at bounding box center [186, 126] width 13 height 13
click at [149, 225] on img at bounding box center [154, 223] width 35 height 12
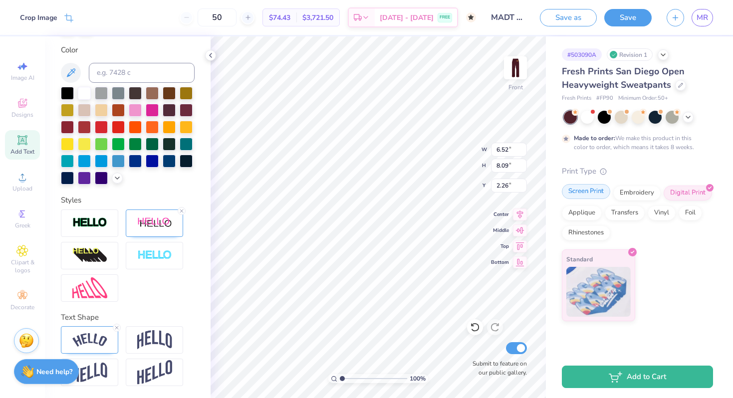
click at [593, 194] on div "Screen Print" at bounding box center [586, 191] width 48 height 15
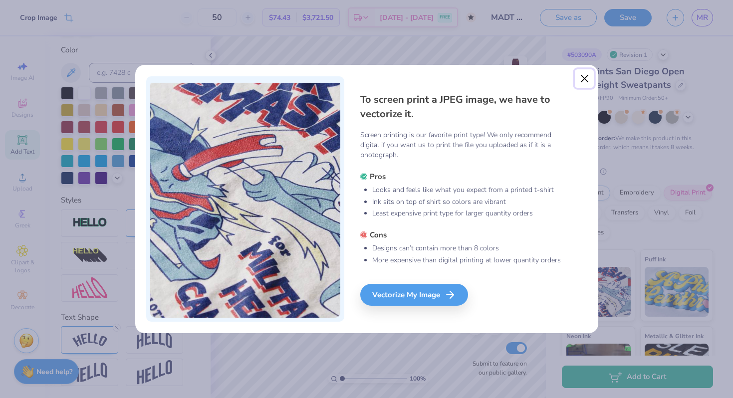
click at [587, 75] on button "Close" at bounding box center [584, 78] width 19 height 19
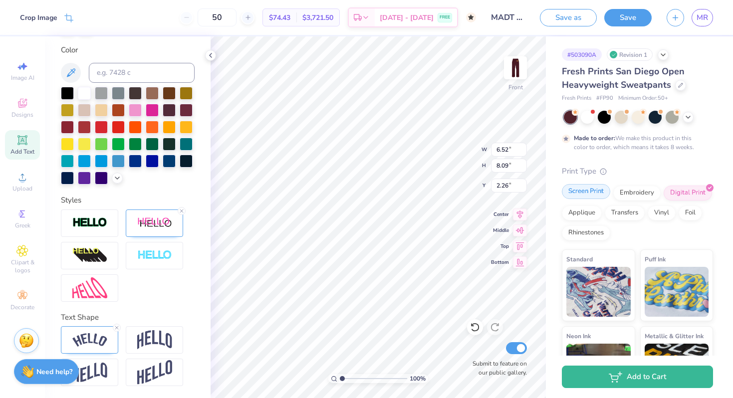
click at [602, 194] on div "Screen Print" at bounding box center [586, 191] width 48 height 15
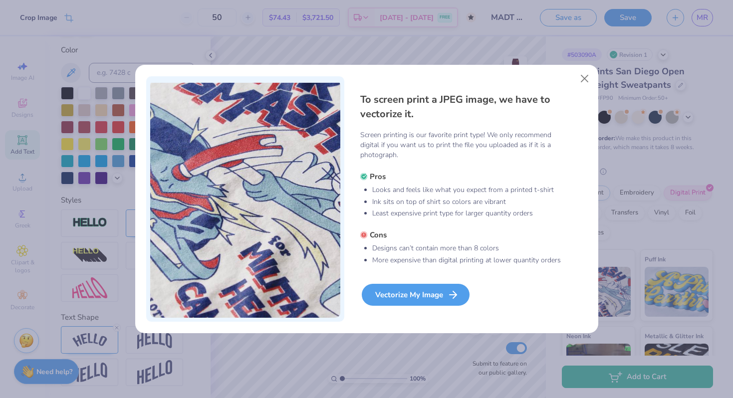
click at [435, 300] on div "Vectorize My Image" at bounding box center [416, 295] width 108 height 22
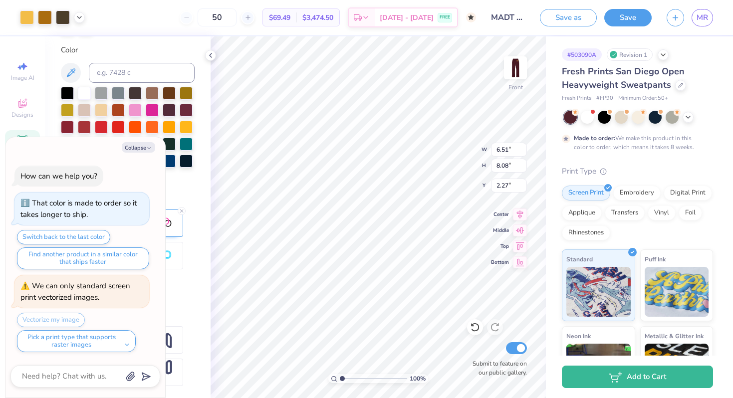
type textarea "x"
type input "5.67"
type input "7.03"
type textarea "x"
type input "2.66"
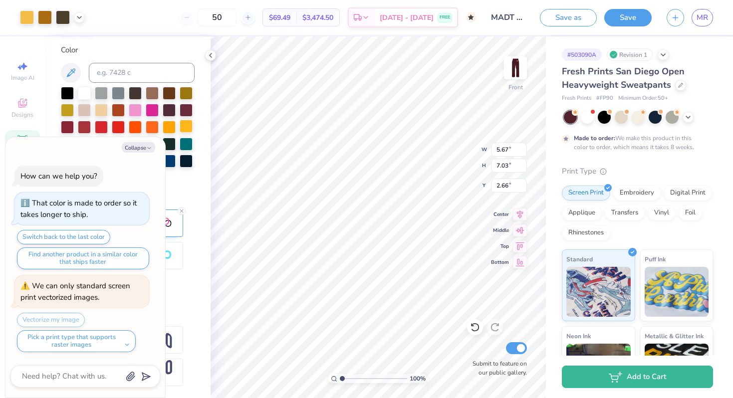
click at [192, 126] on div at bounding box center [186, 126] width 13 height 13
click at [146, 146] on icon "button" at bounding box center [149, 148] width 6 height 6
type textarea "x"
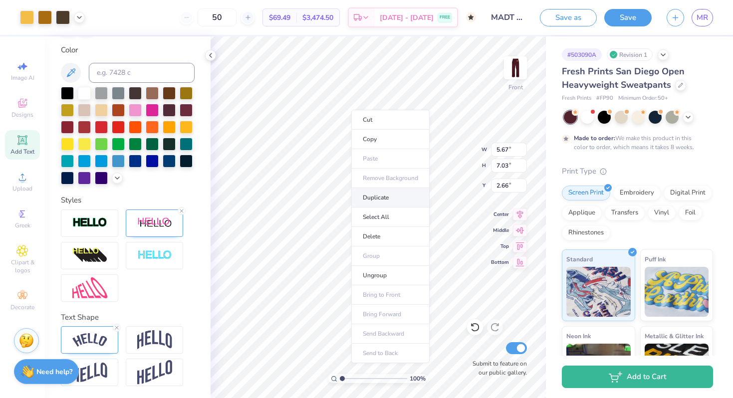
click at [366, 199] on li "Duplicate" at bounding box center [390, 197] width 78 height 19
type input "2.66"
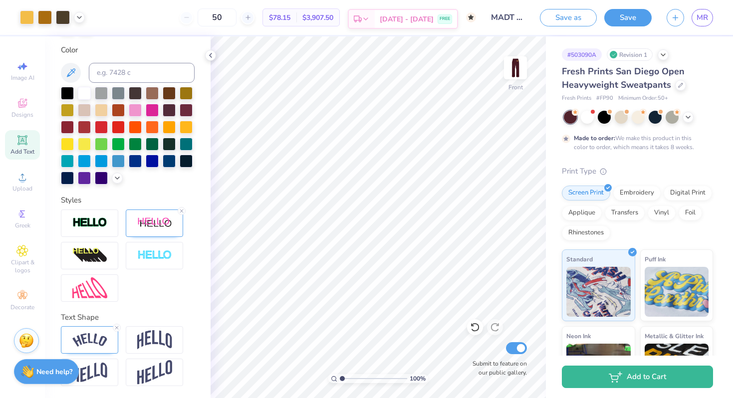
click at [370, 18] on icon at bounding box center [366, 19] width 8 height 8
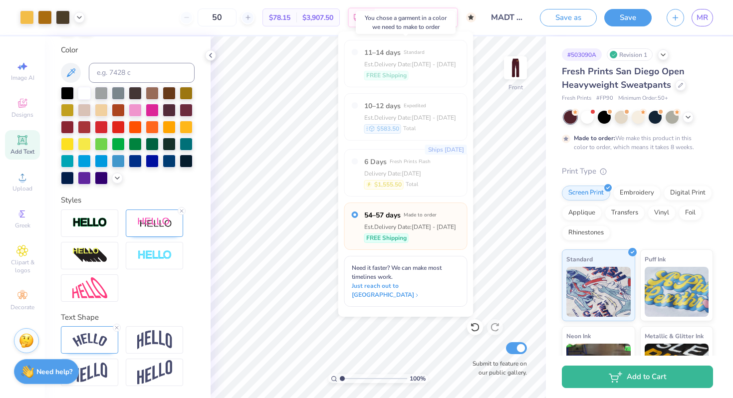
click at [380, 71] on div "FREE Shipping" at bounding box center [386, 75] width 44 height 9
